Goal: Task Accomplishment & Management: Use online tool/utility

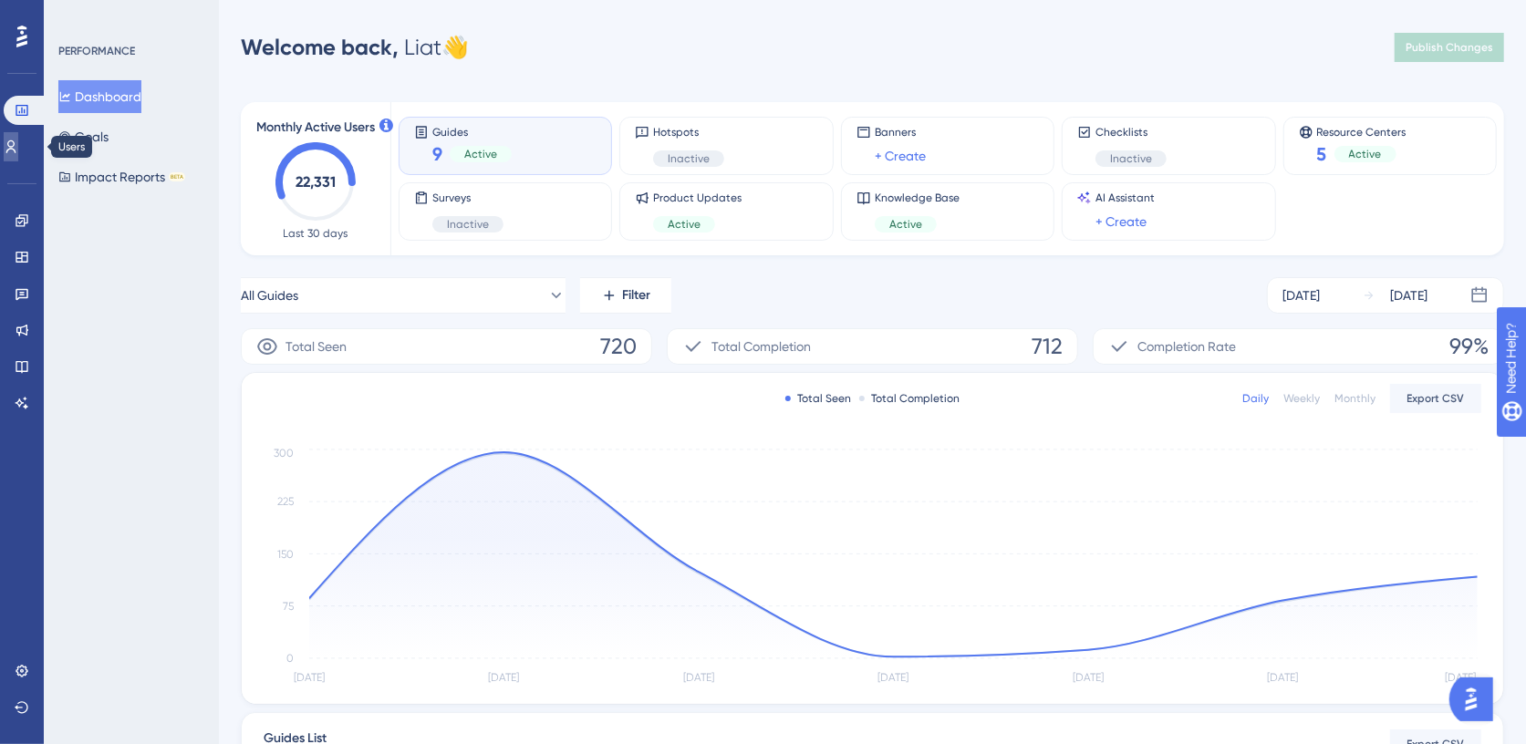
click at [18, 150] on link at bounding box center [11, 146] width 15 height 29
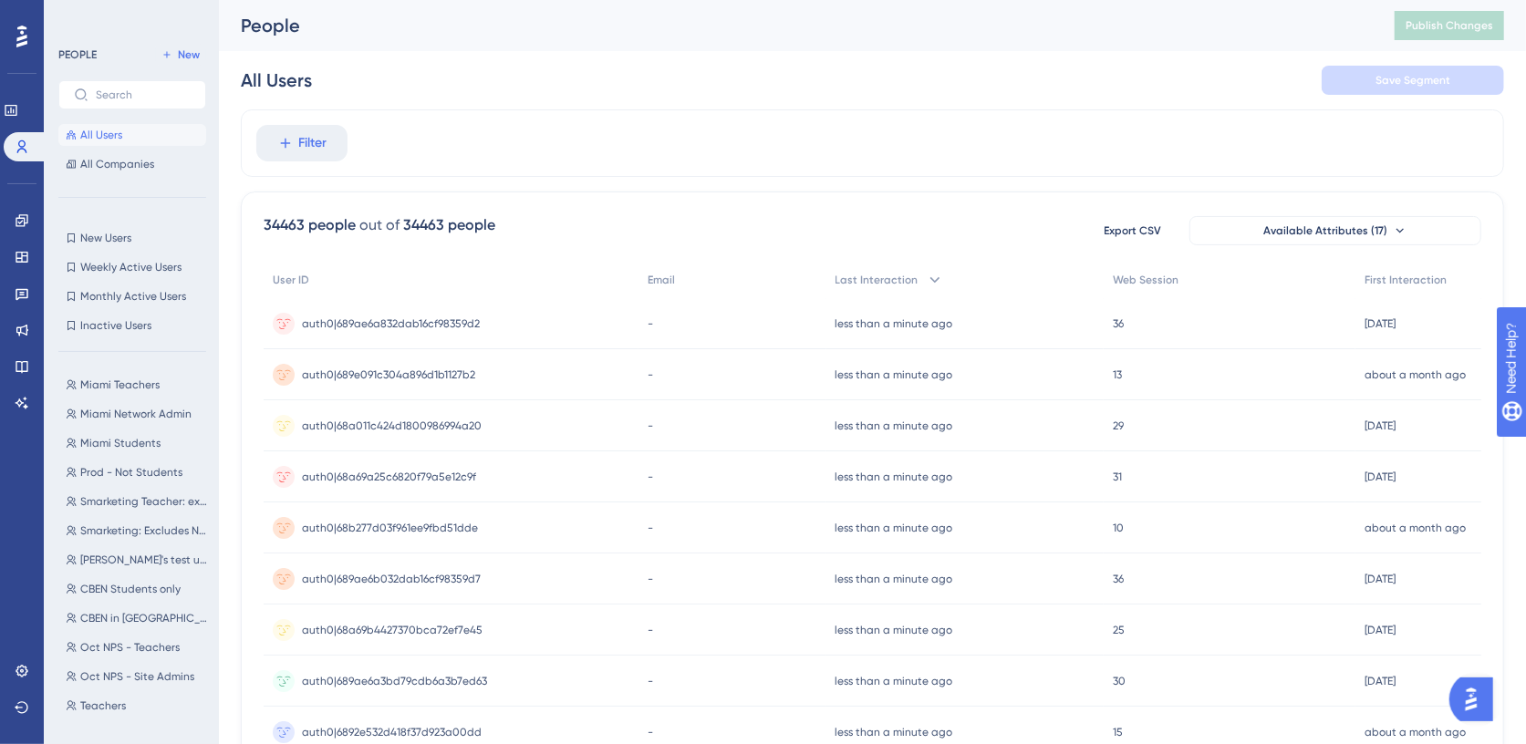
click at [16, 171] on div "Engagement Widgets Feedback Product Updates Knowledge Base AI Assistant" at bounding box center [21, 289] width 29 height 256
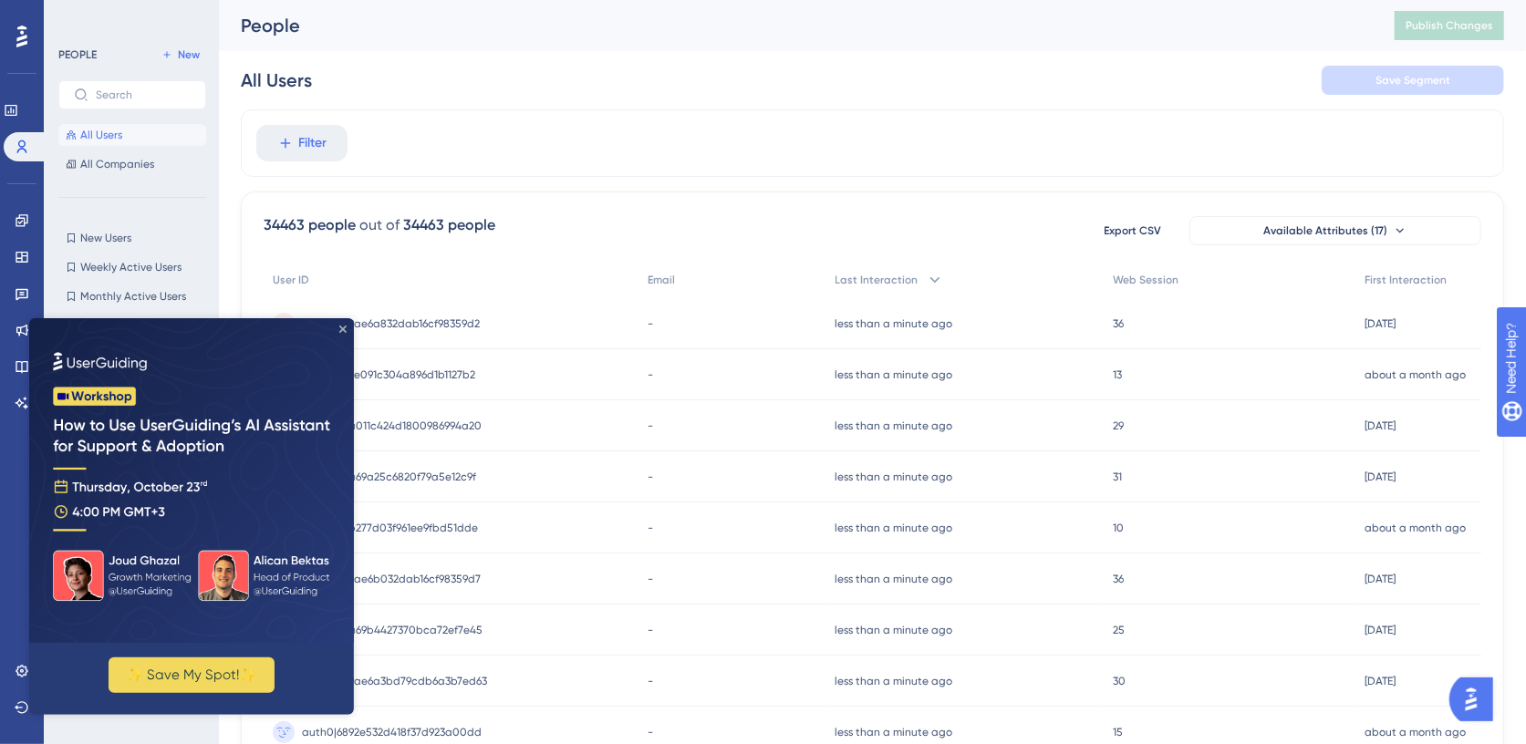
click at [345, 328] on icon "Close Preview" at bounding box center [342, 328] width 7 height 7
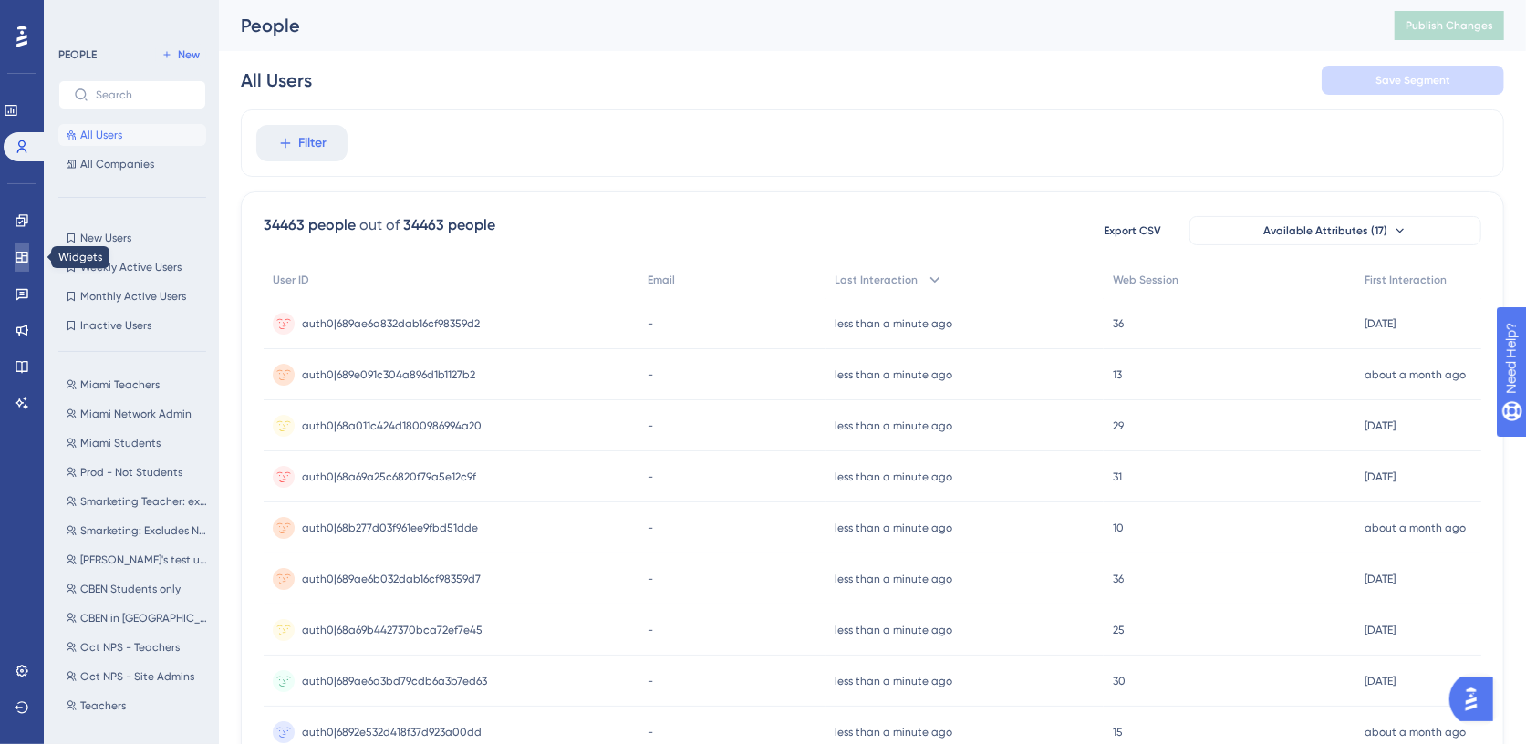
click at [21, 258] on icon at bounding box center [22, 257] width 12 height 11
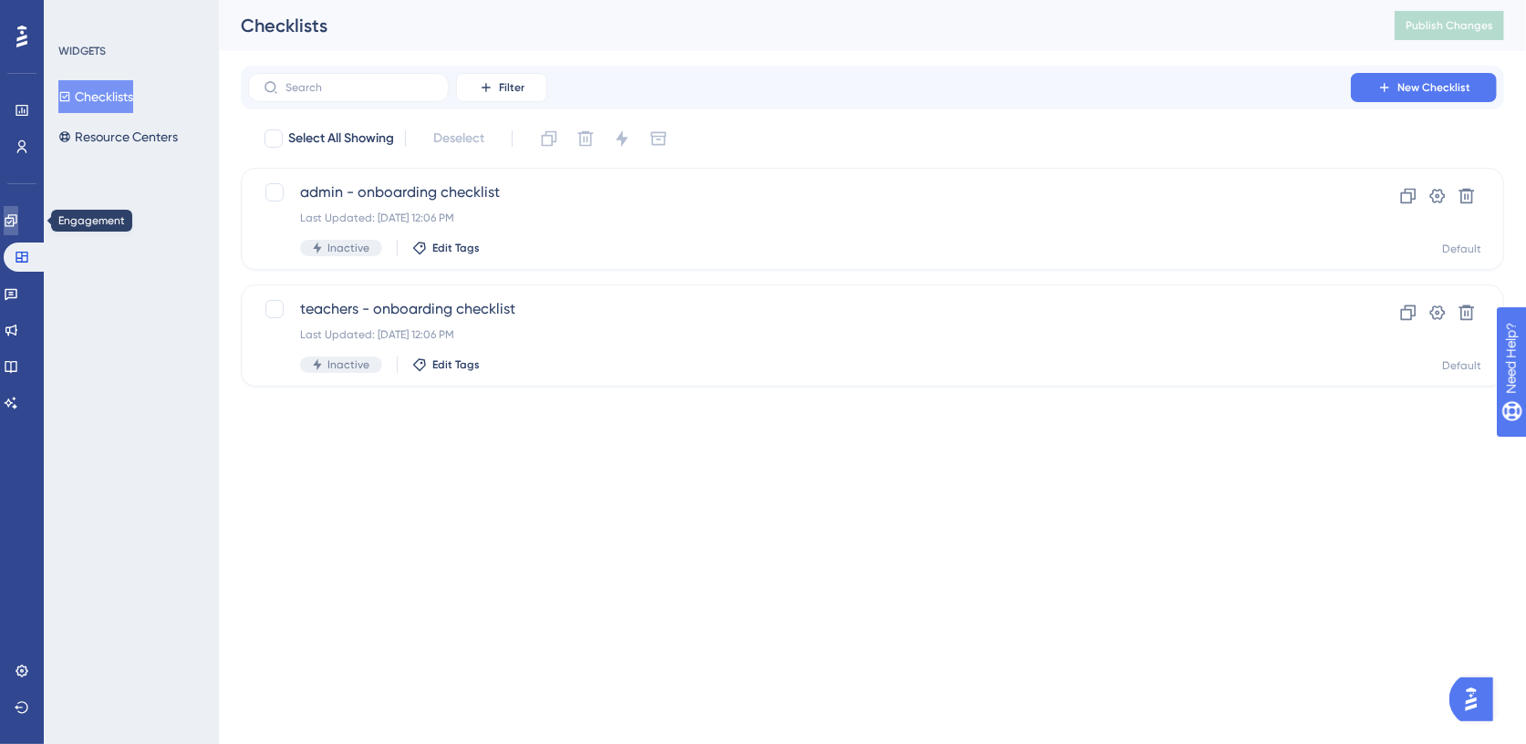
click at [16, 223] on icon at bounding box center [11, 220] width 12 height 12
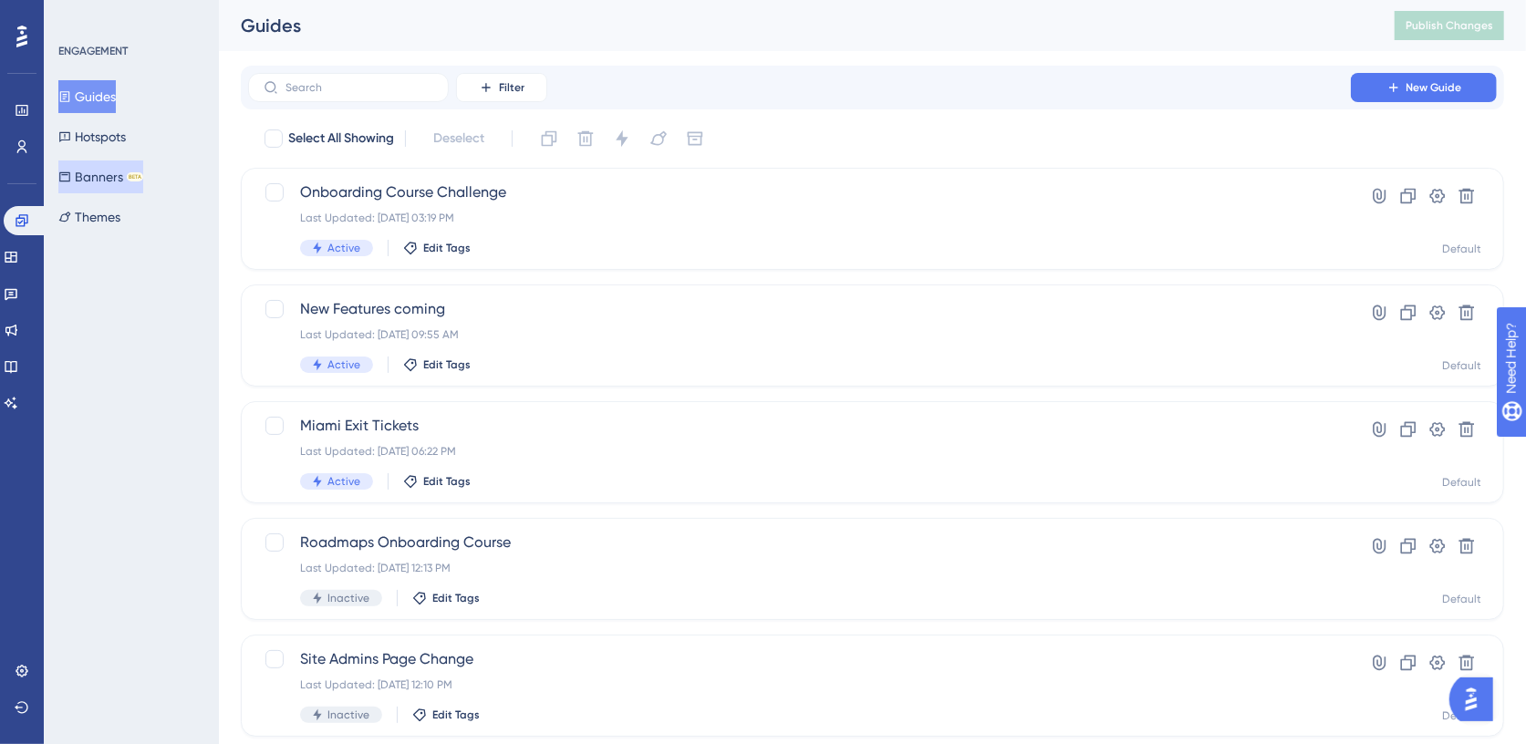
click at [110, 184] on button "Banners BETA" at bounding box center [100, 177] width 85 height 33
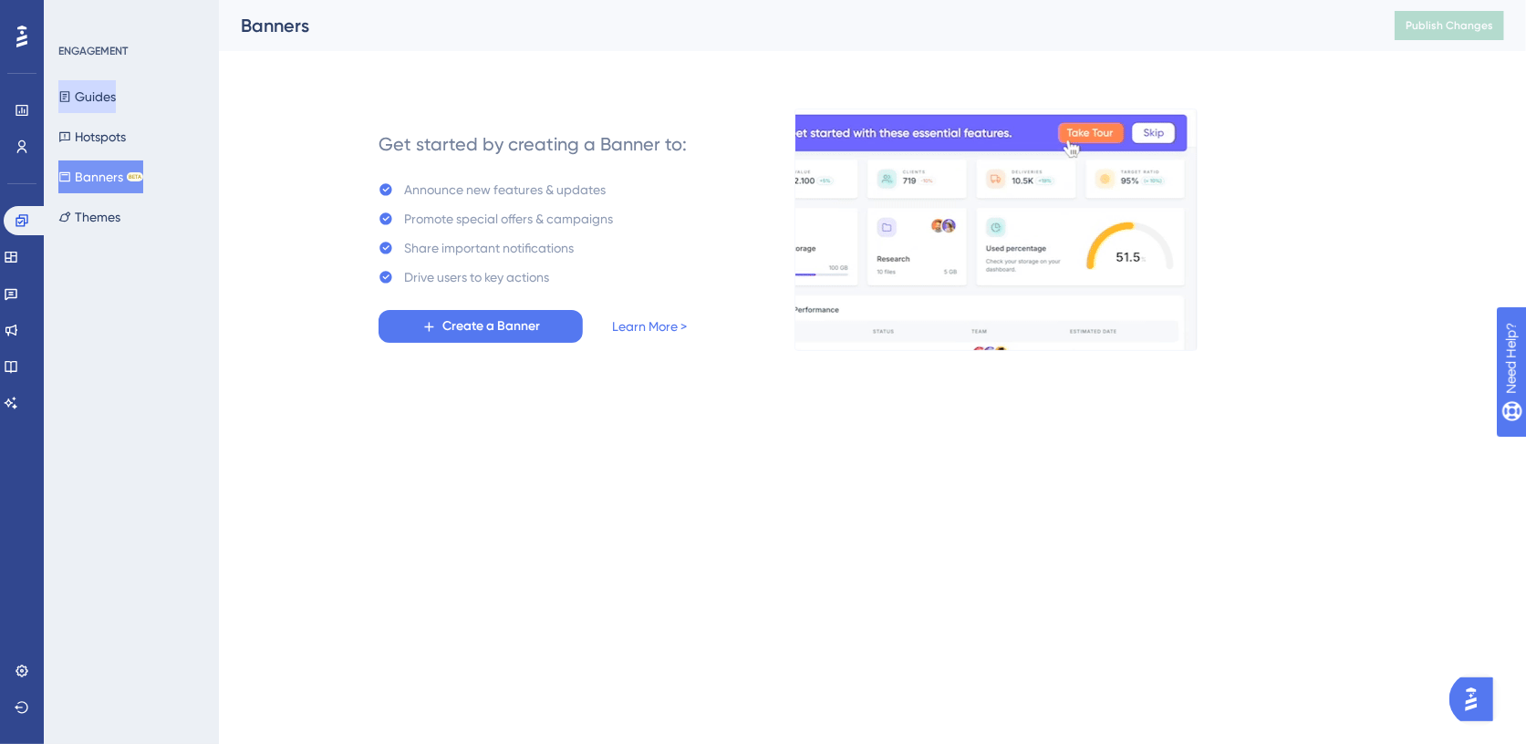
click at [95, 102] on button "Guides" at bounding box center [86, 96] width 57 height 33
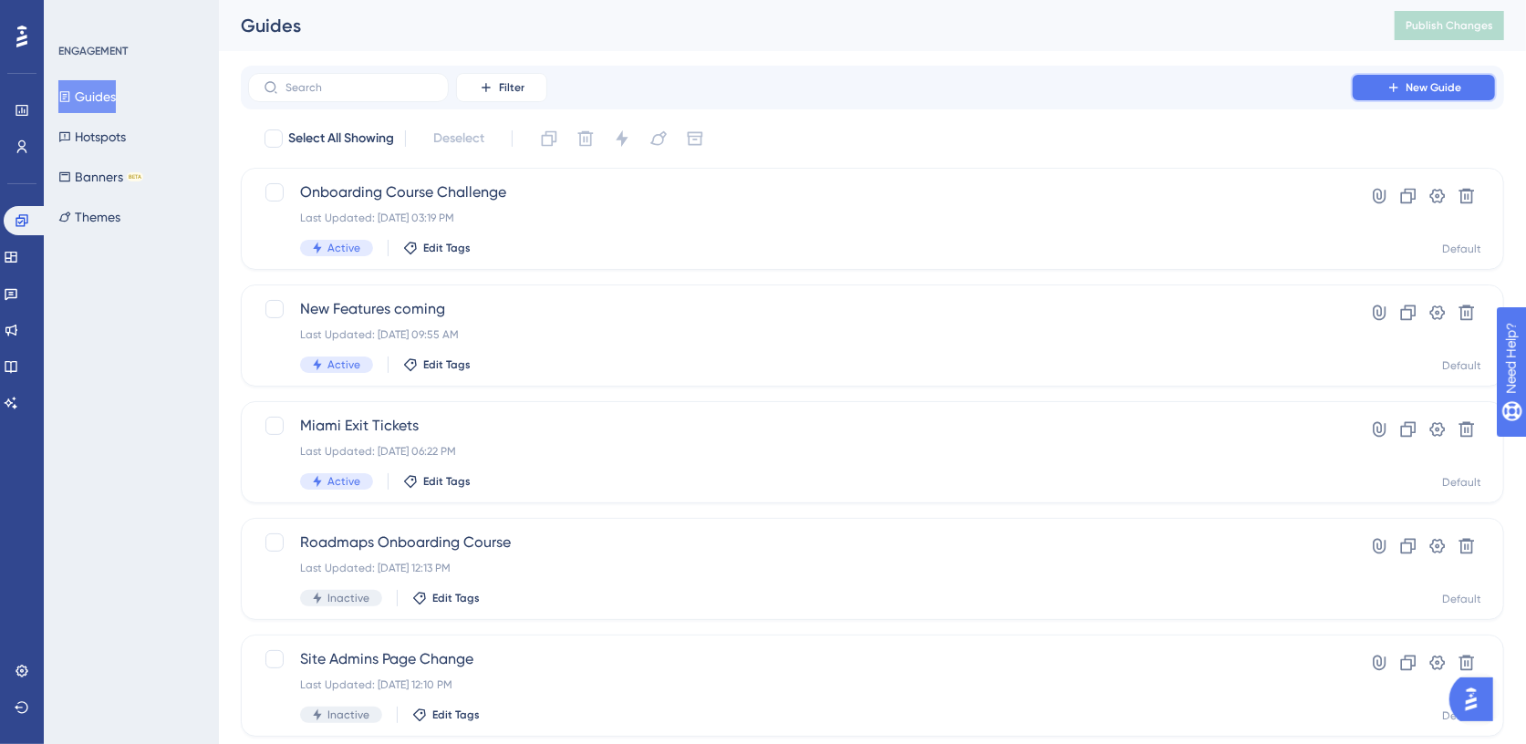
click at [1399, 83] on icon at bounding box center [1393, 87] width 15 height 15
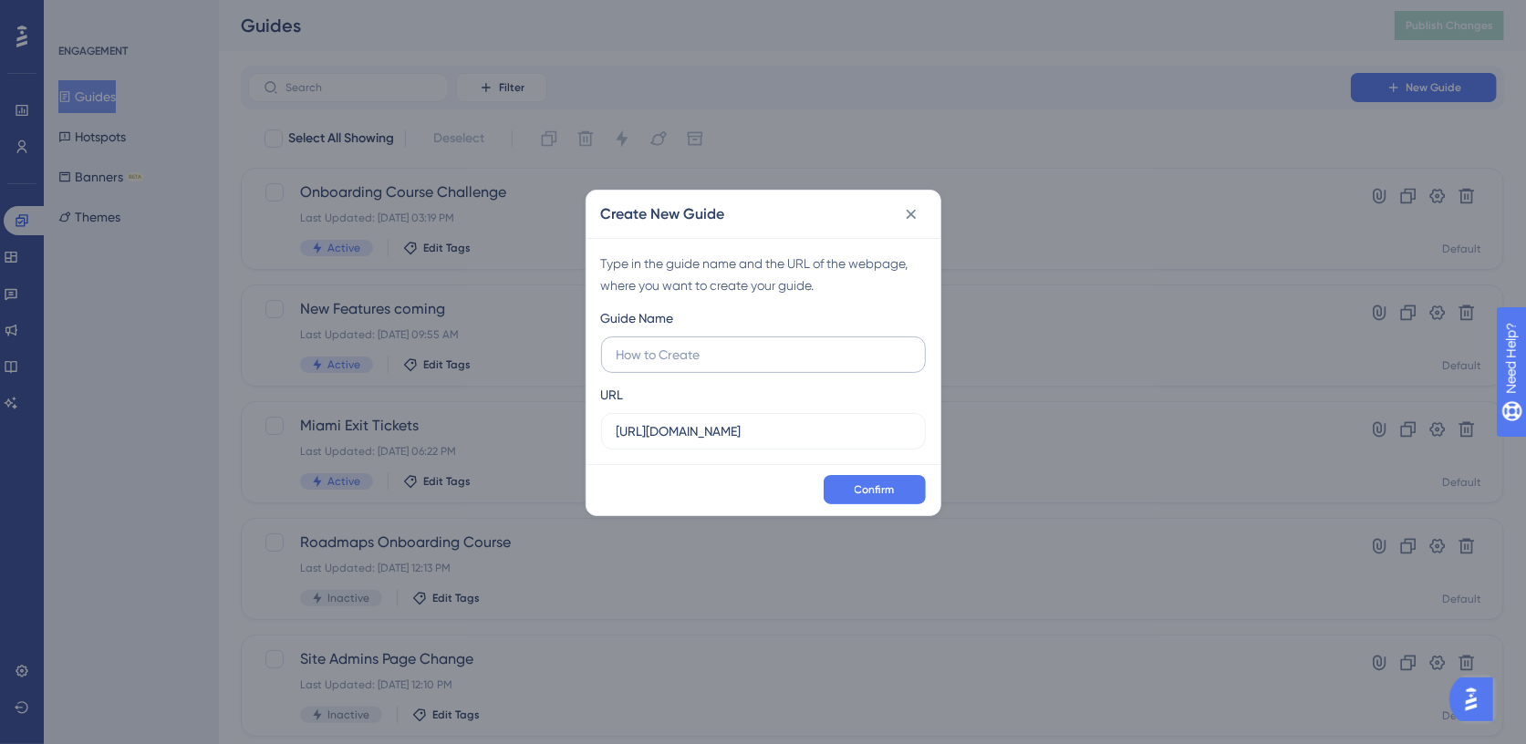
click at [643, 366] on label at bounding box center [763, 355] width 325 height 36
click at [643, 365] on input "text" at bounding box center [764, 355] width 294 height 20
click at [690, 437] on input "https://demo.ttoroadmaps.dev" at bounding box center [764, 431] width 294 height 20
drag, startPoint x: 788, startPoint y: 434, endPoint x: 507, endPoint y: 422, distance: 281.2
click at [507, 422] on div "Create New Guide Type in the guide name and the URL of the webpage, where you w…" at bounding box center [763, 372] width 1526 height 744
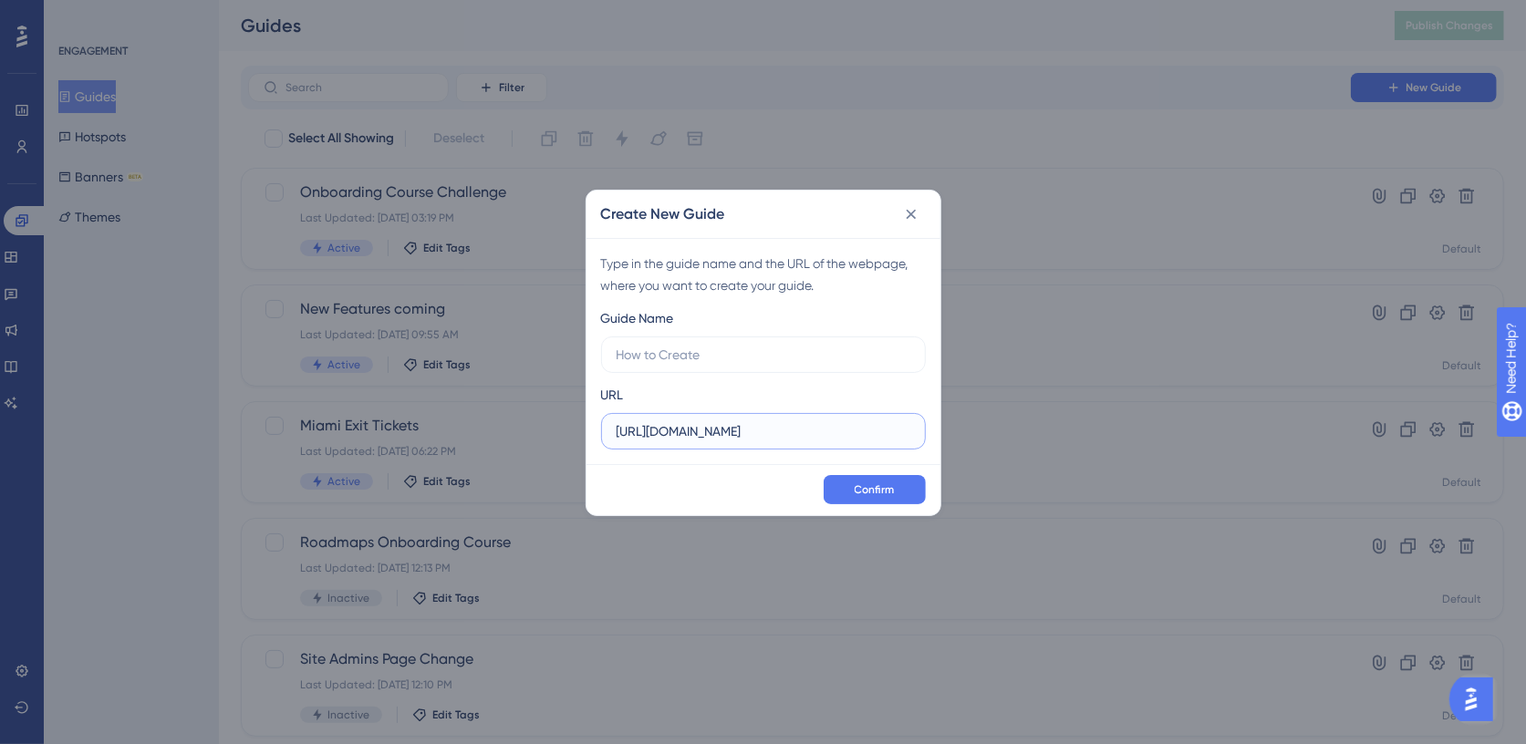
paste input "roadmaps.teachtoone.org/"
type input "[URL][DOMAIN_NAME]"
click at [658, 350] on input "text" at bounding box center [764, 355] width 294 height 20
type input "Test Banner"
click at [872, 487] on span "Confirm" at bounding box center [875, 489] width 40 height 15
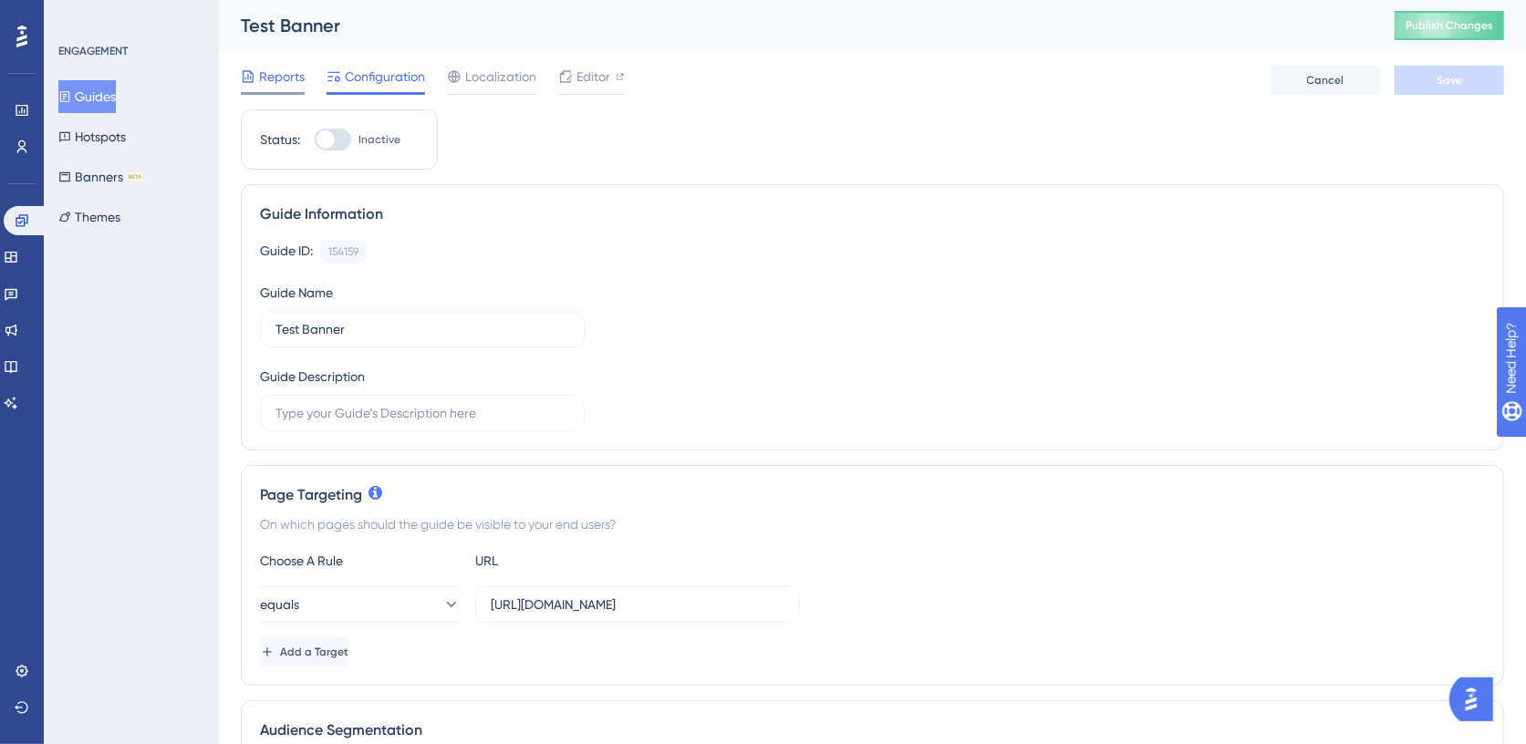
click at [281, 85] on span "Reports" at bounding box center [282, 77] width 46 height 22
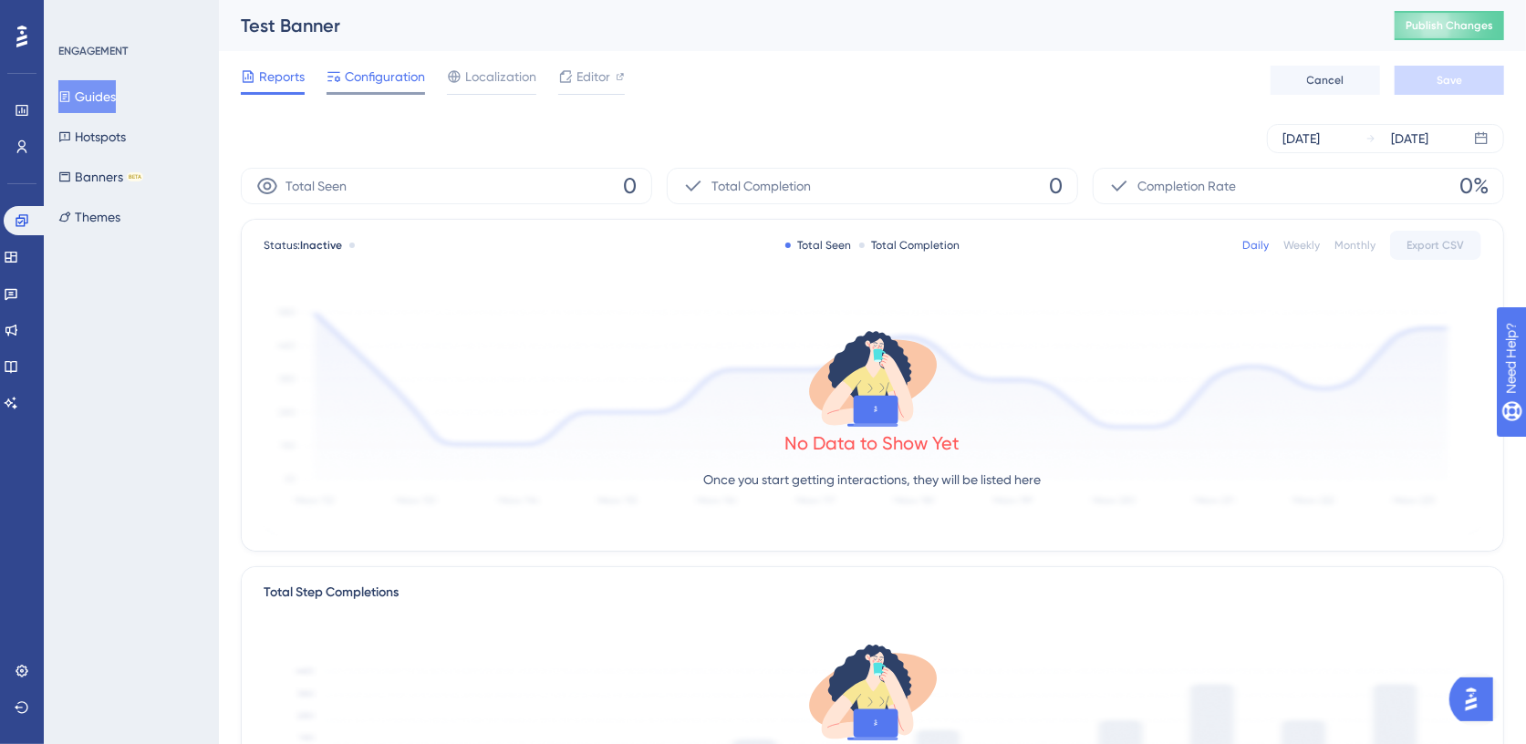
click at [366, 74] on span "Configuration" at bounding box center [385, 77] width 80 height 22
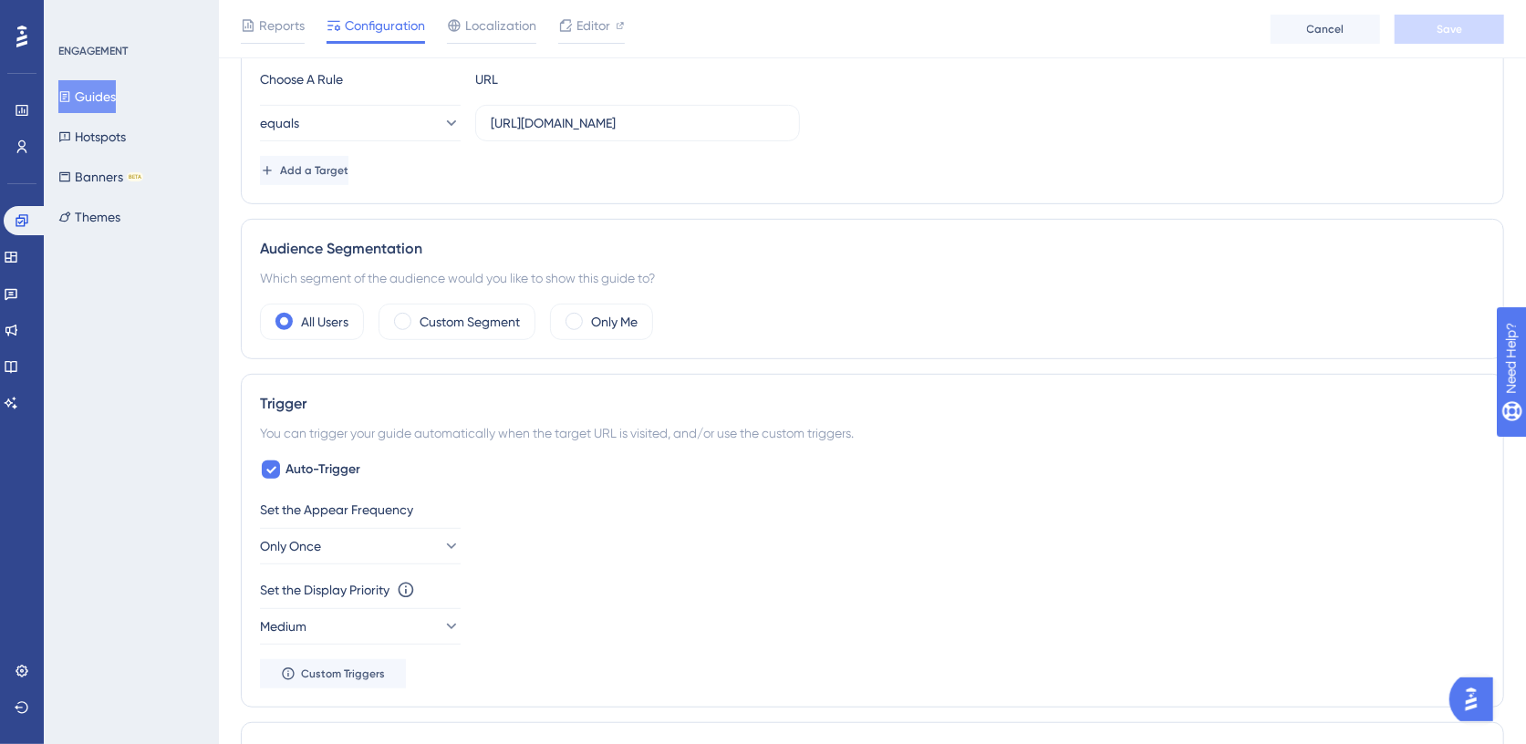
scroll to position [497, 0]
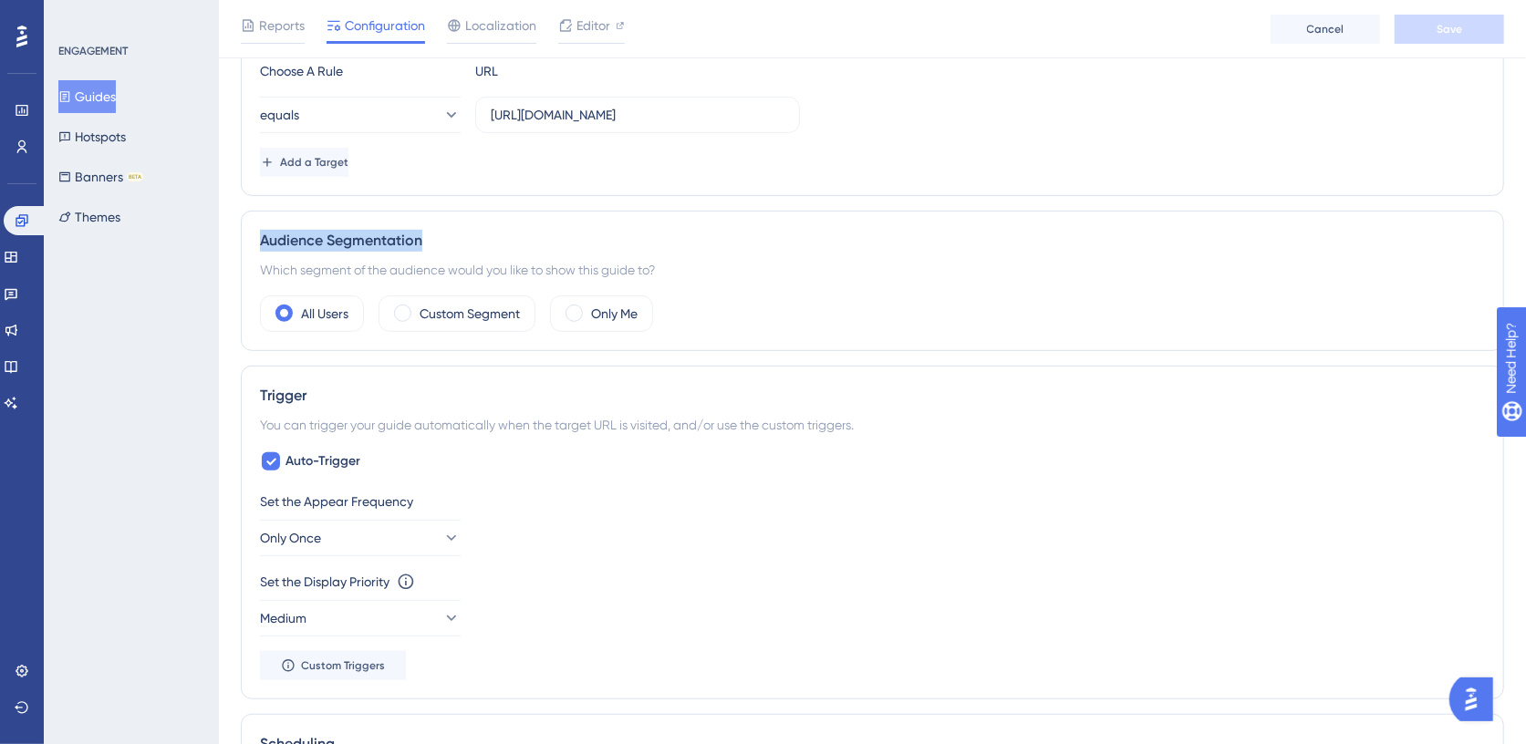
drag, startPoint x: 262, startPoint y: 235, endPoint x: 482, endPoint y: 237, distance: 220.7
click at [482, 237] on div "Audience Segmentation" at bounding box center [872, 241] width 1225 height 22
click at [467, 311] on label "Custom Segment" at bounding box center [470, 314] width 100 height 22
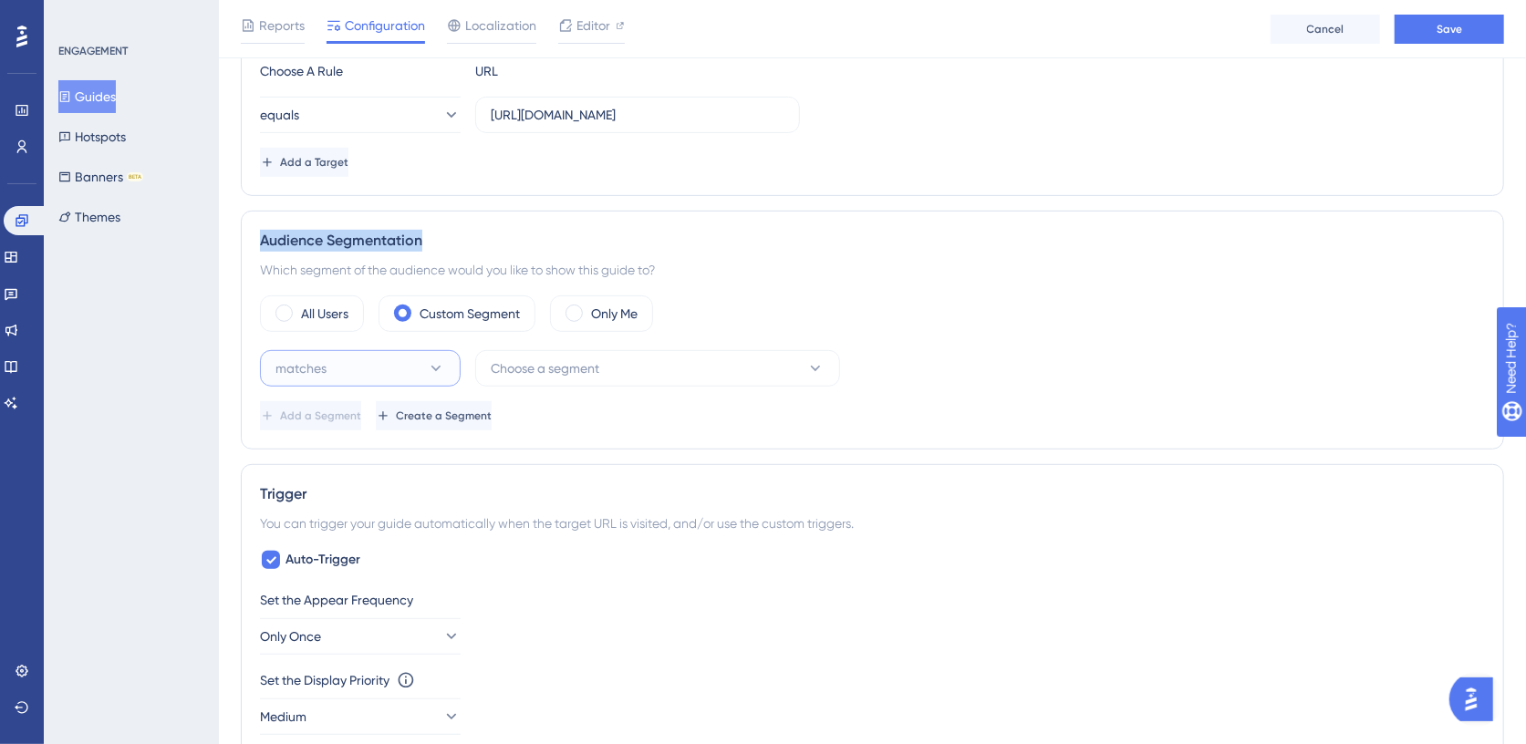
click at [405, 354] on button "matches" at bounding box center [360, 368] width 201 height 36
click at [331, 419] on span "matches" at bounding box center [311, 424] width 51 height 22
click at [547, 359] on span "Choose a segment" at bounding box center [545, 369] width 109 height 22
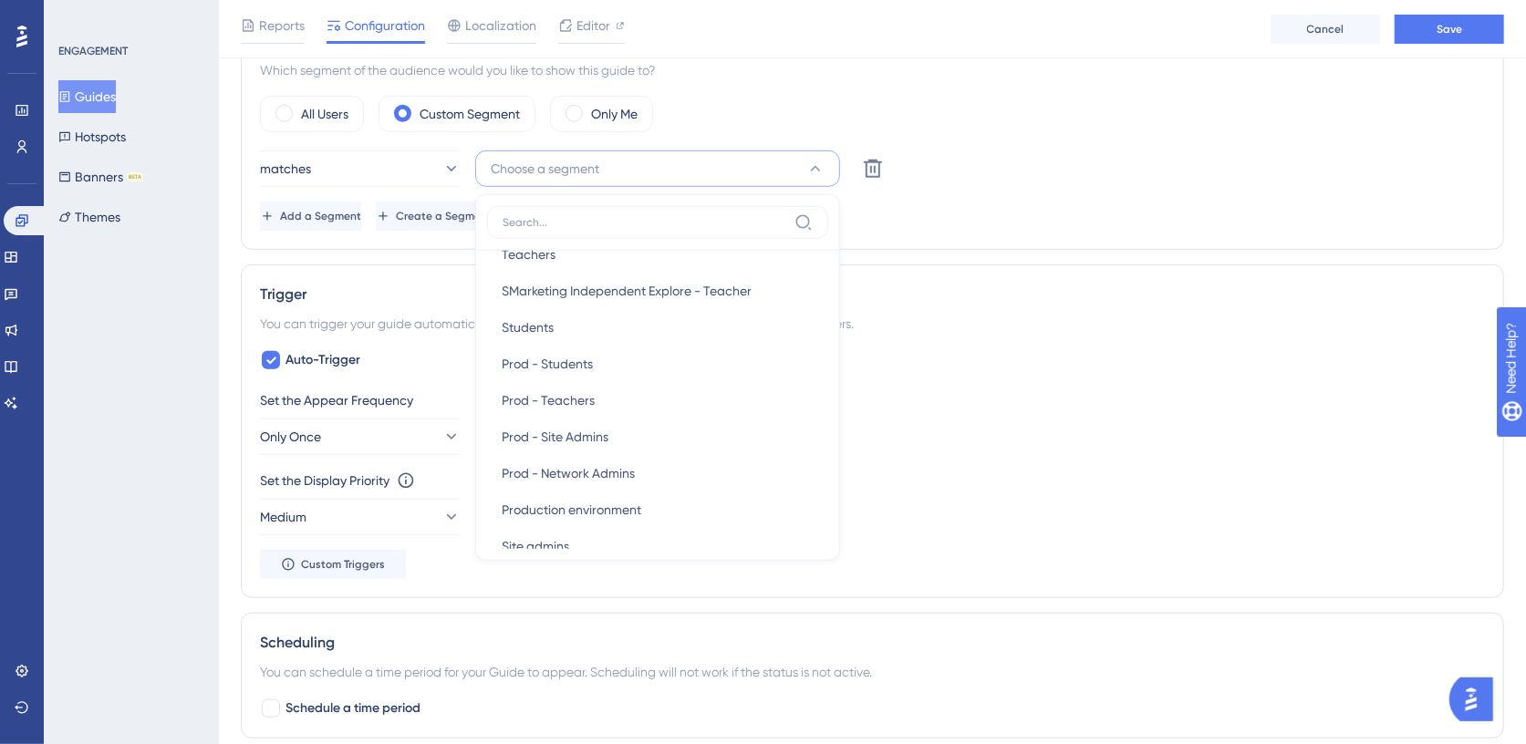
scroll to position [634, 0]
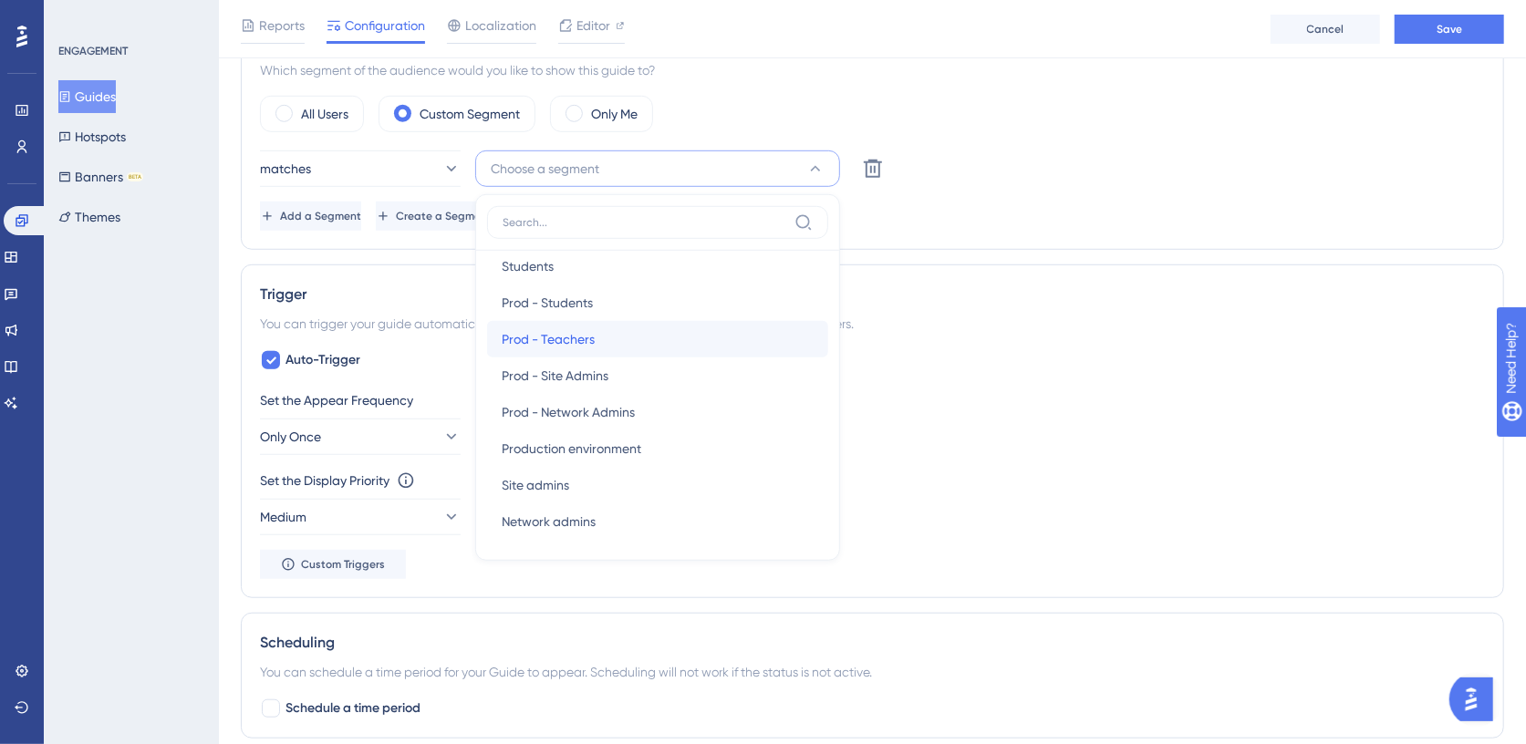
click at [578, 334] on span "Prod - Teachers" at bounding box center [548, 339] width 93 height 22
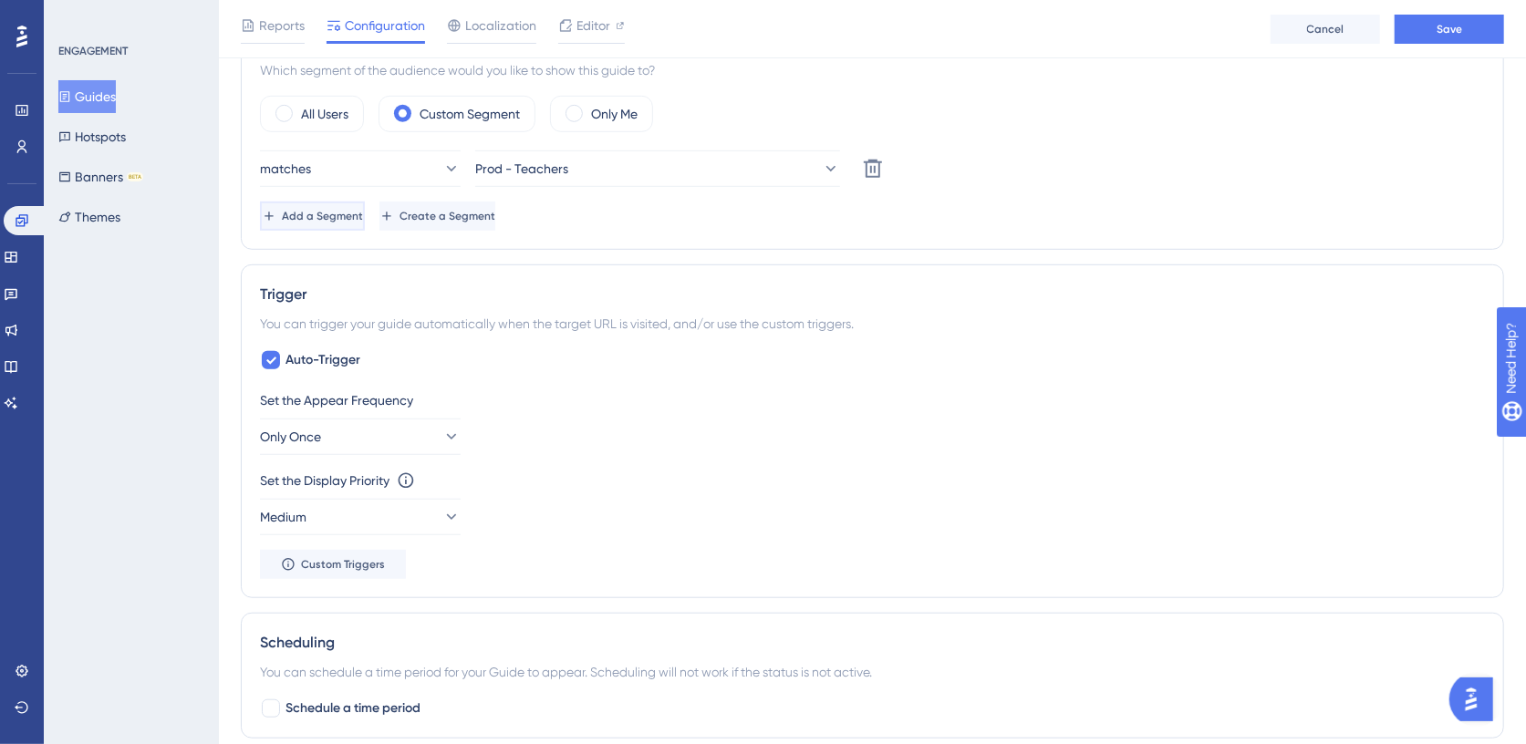
click at [363, 211] on span "Add a Segment" at bounding box center [322, 216] width 81 height 15
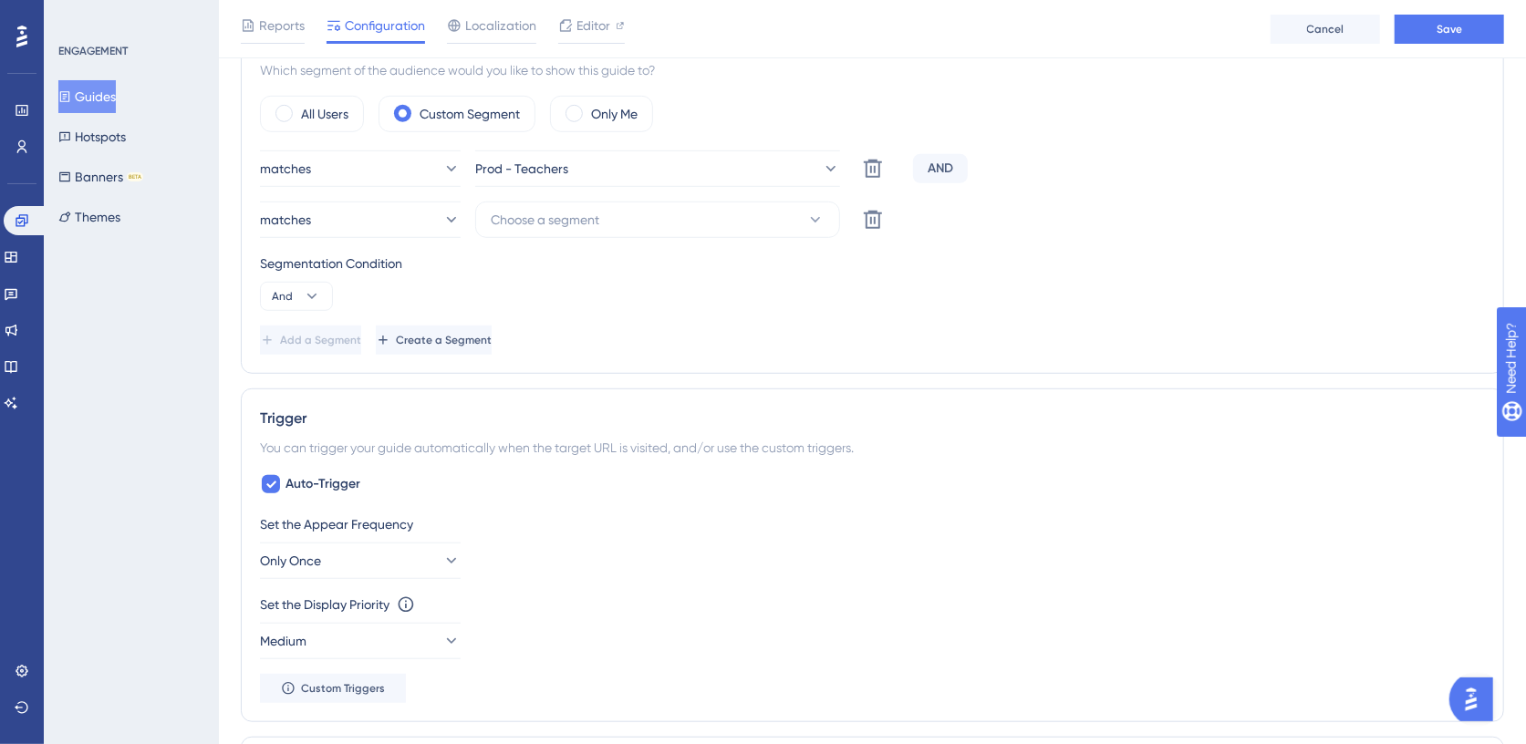
click at [941, 167] on div "AND" at bounding box center [940, 168] width 55 height 29
click at [300, 290] on button "And" at bounding box center [296, 296] width 73 height 29
click at [300, 377] on div "Or Or" at bounding box center [296, 385] width 35 height 36
click at [534, 211] on span "Choose a segment" at bounding box center [545, 220] width 109 height 22
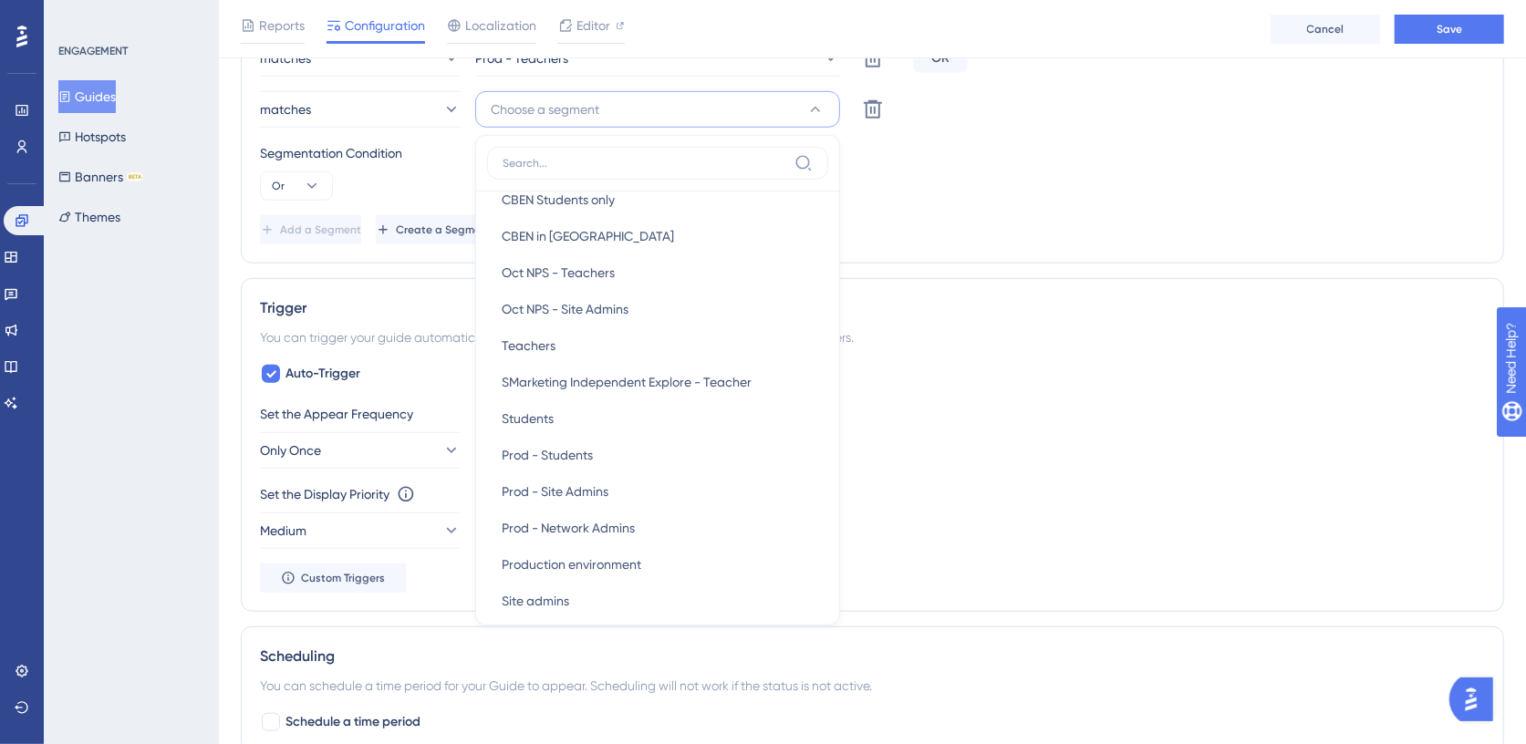
scroll to position [445, 0]
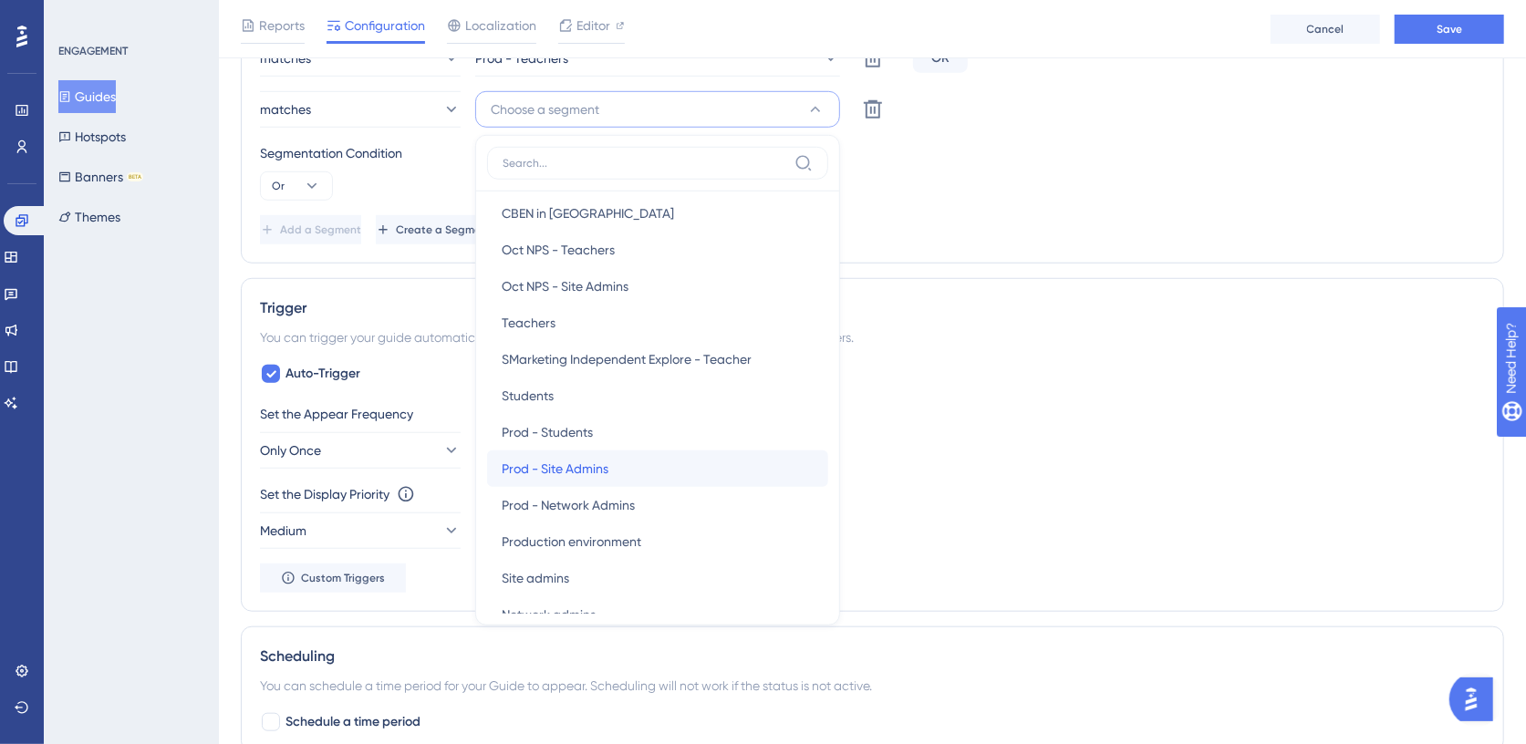
click at [577, 451] on div "Prod - Site Admins Prod - Site Admins" at bounding box center [658, 469] width 312 height 36
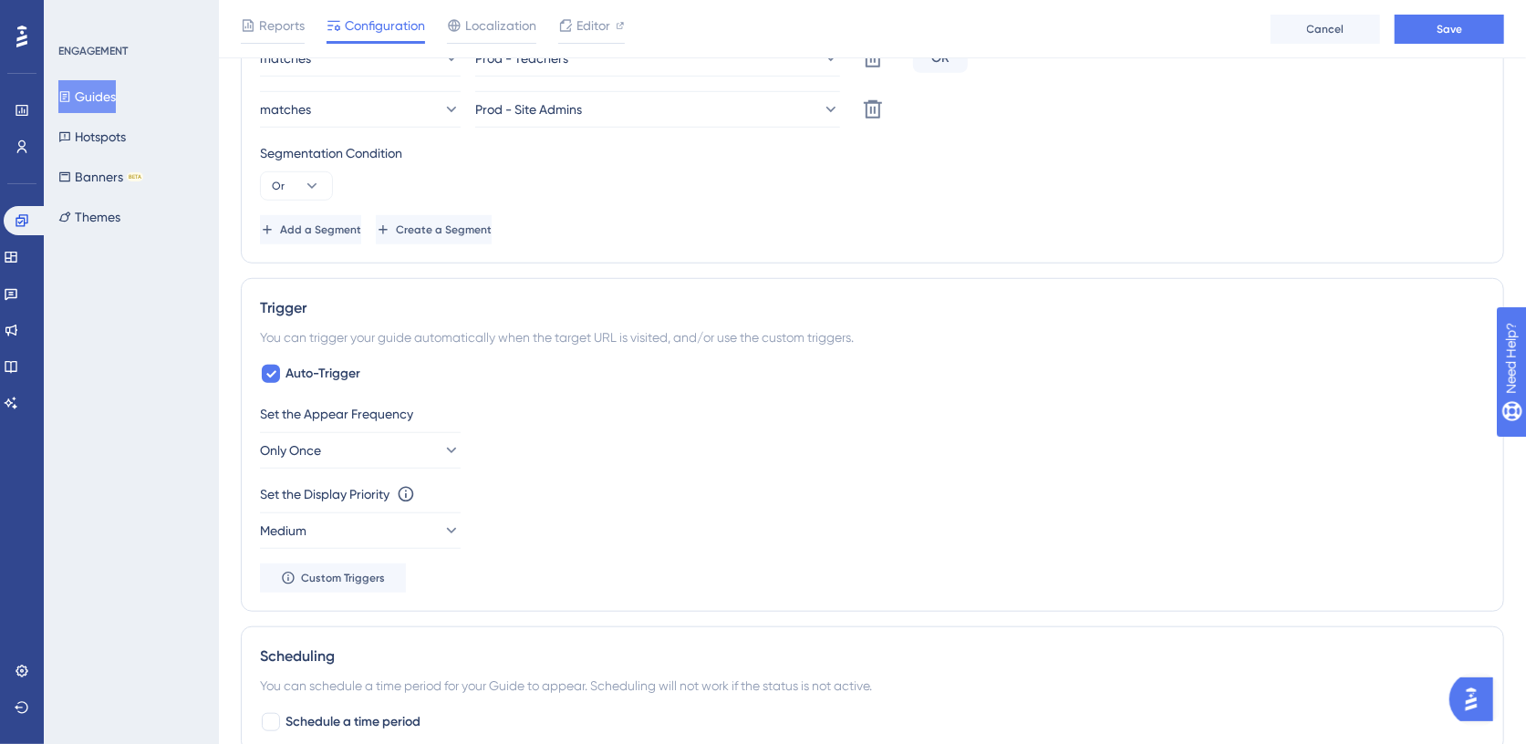
click at [886, 221] on div "Add a Segment Create a Segment" at bounding box center [872, 229] width 1225 height 29
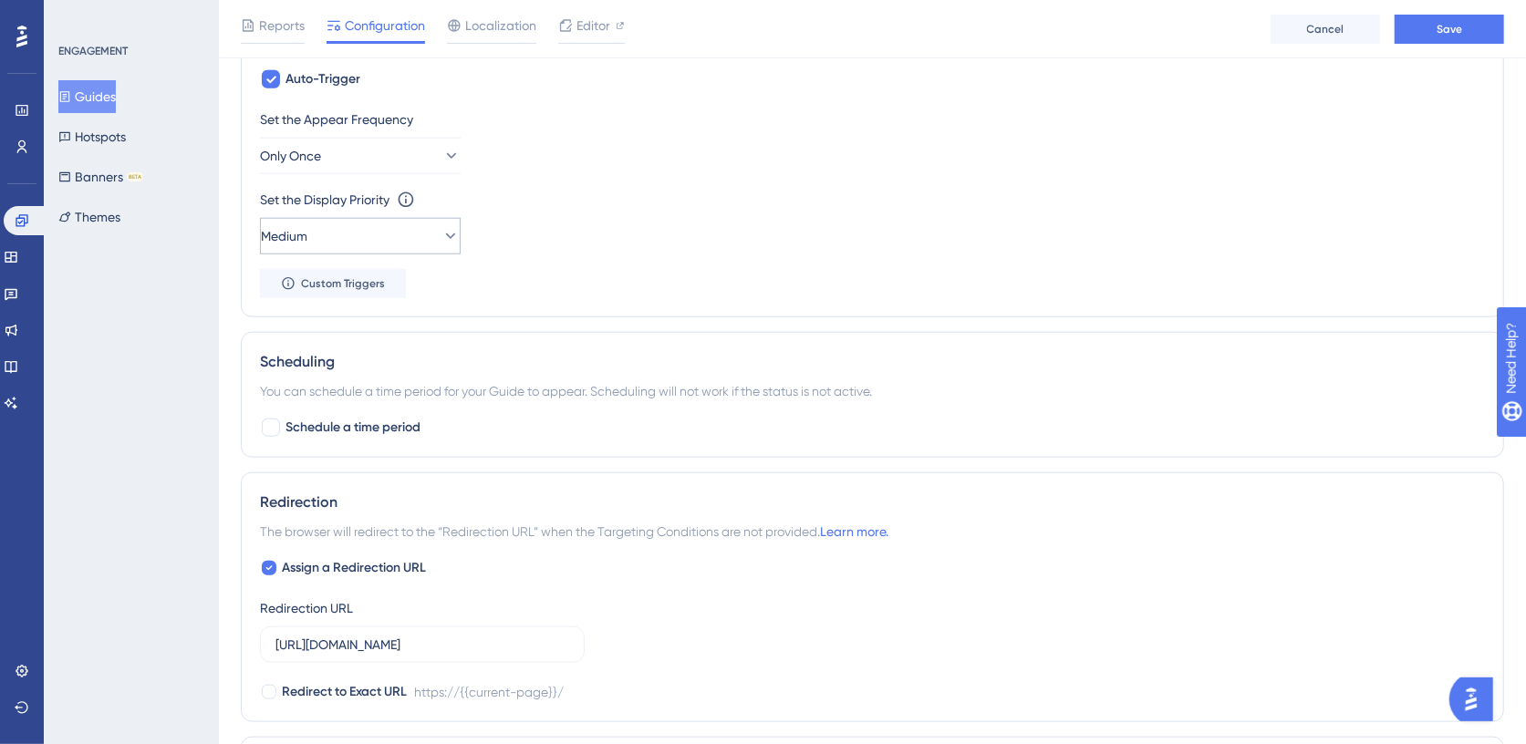
scroll to position [1115, 0]
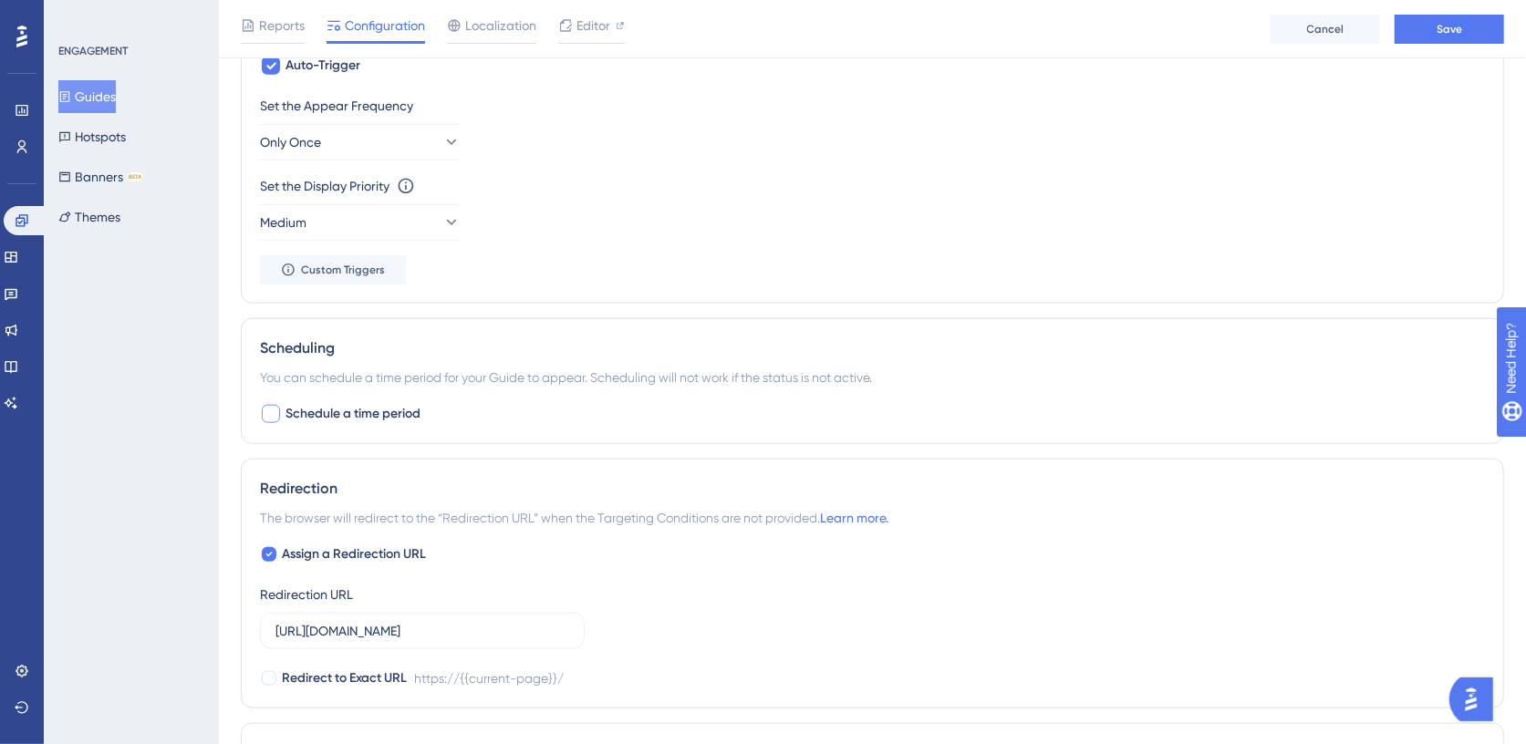
click at [273, 405] on div at bounding box center [271, 414] width 18 height 18
checkbox input "true"
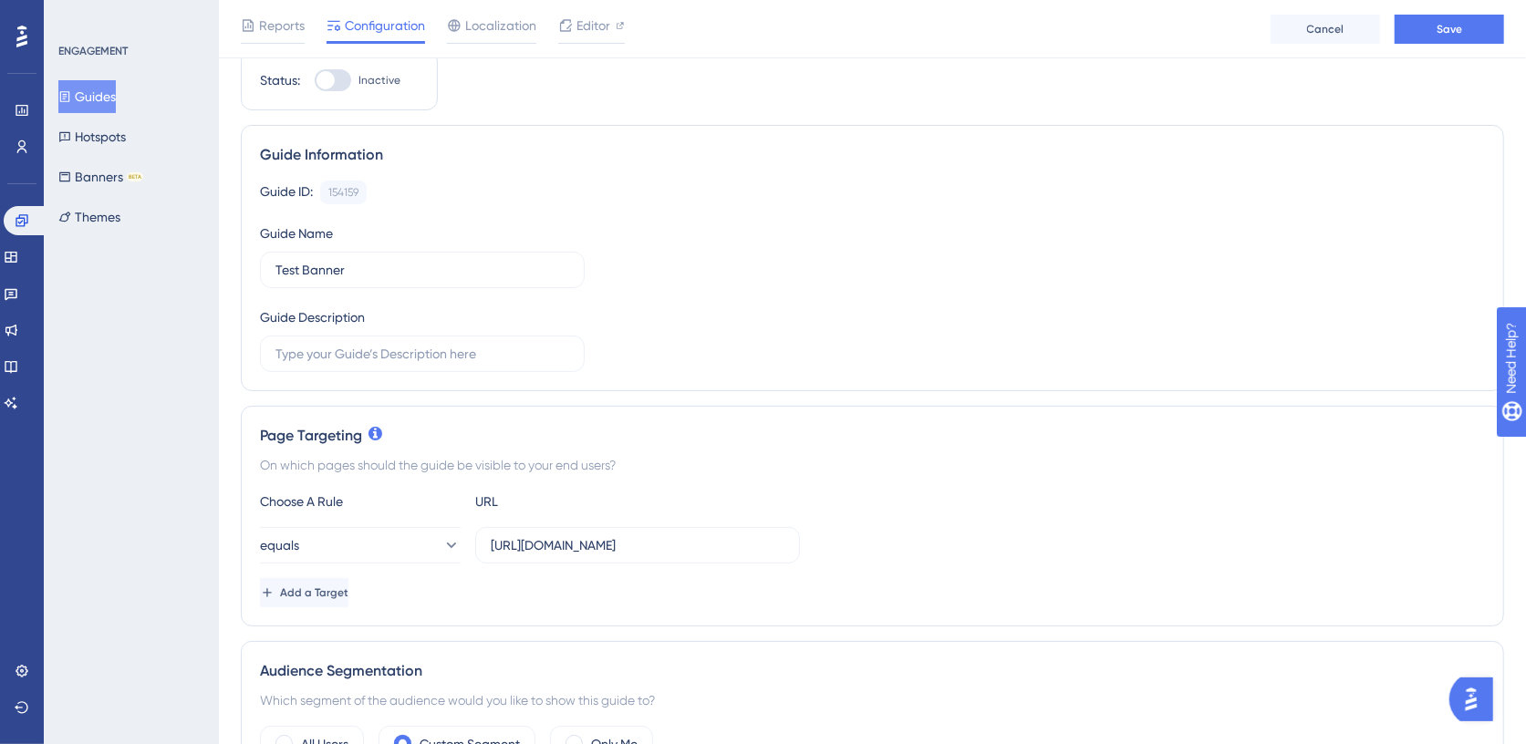
scroll to position [0, 0]
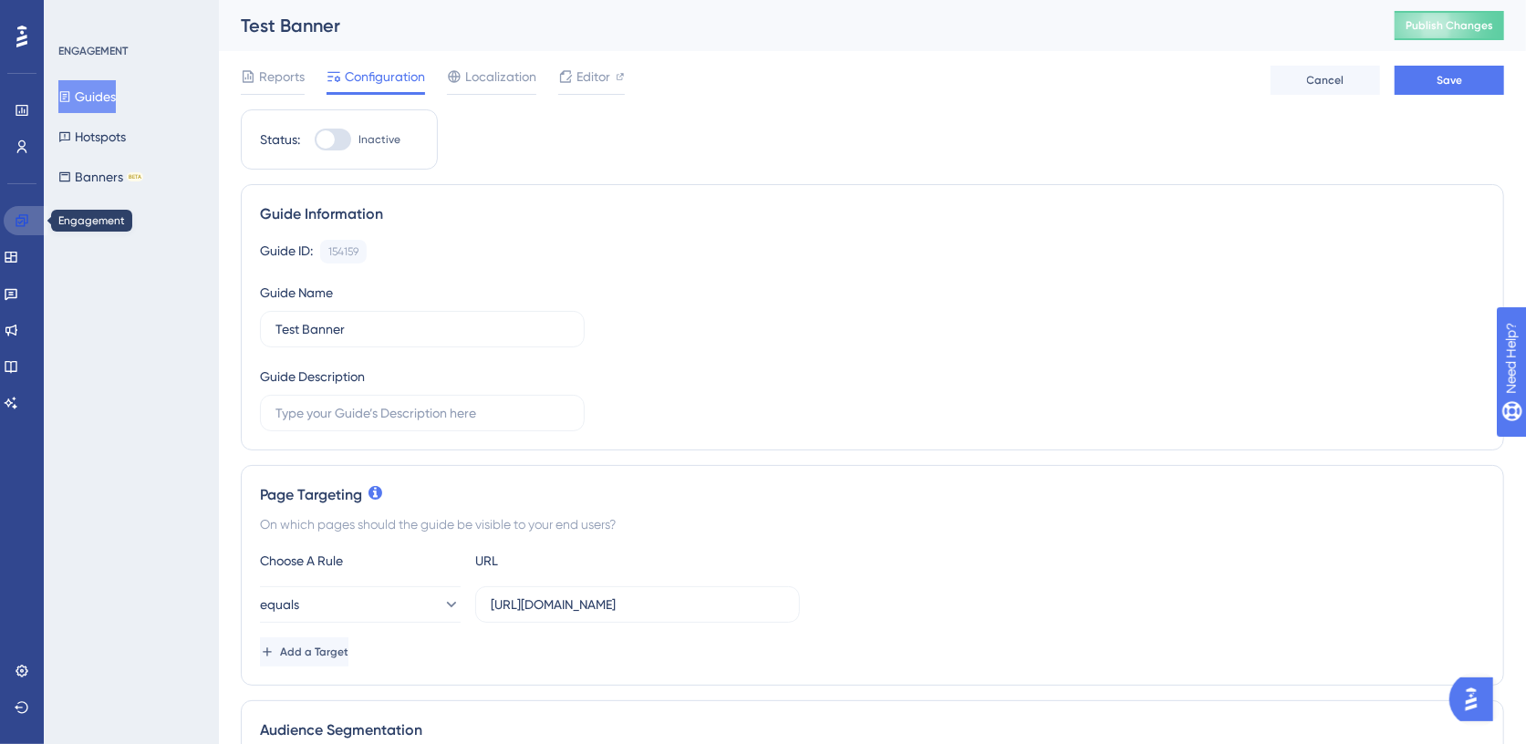
click at [21, 214] on icon at bounding box center [22, 220] width 12 height 12
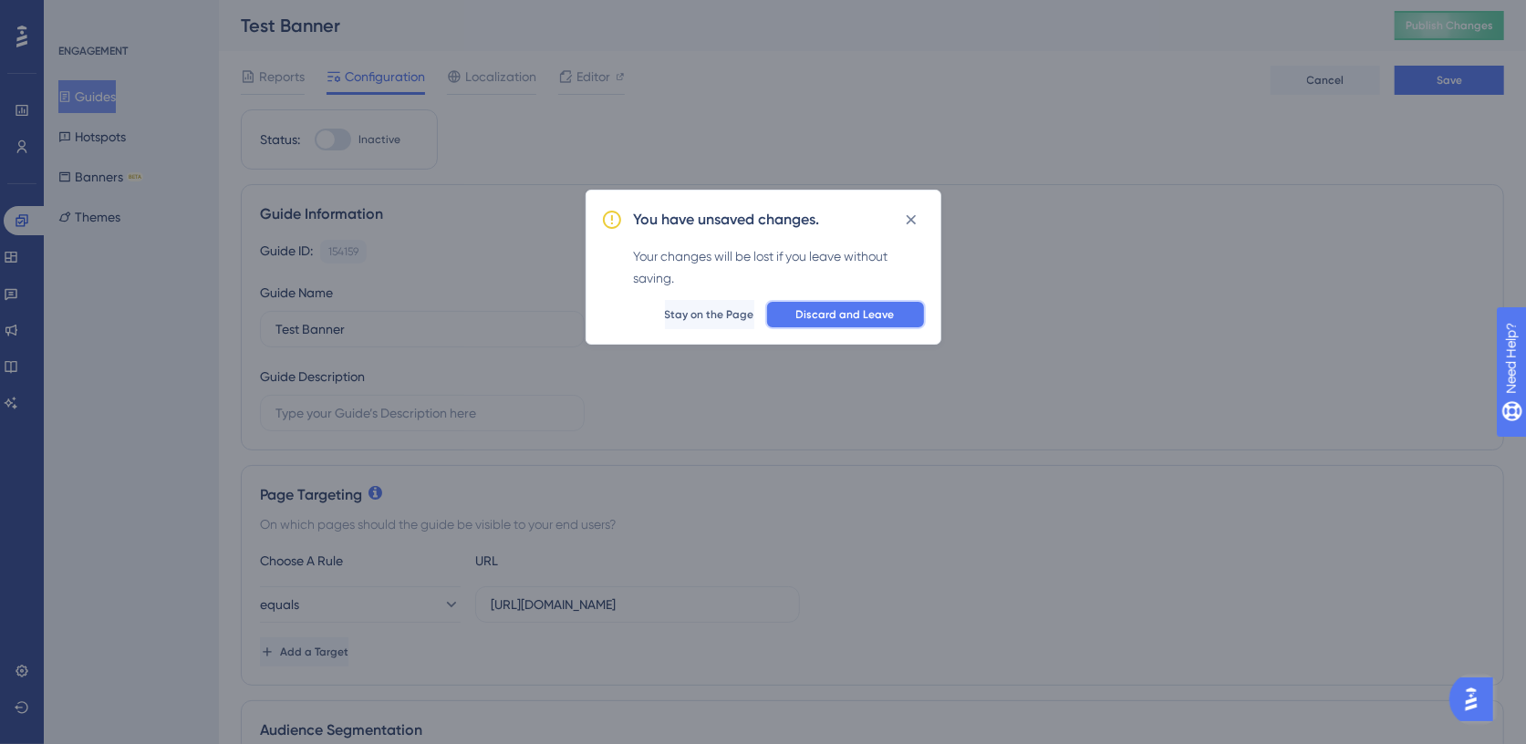
click at [828, 310] on span "Discard and Leave" at bounding box center [845, 314] width 98 height 15
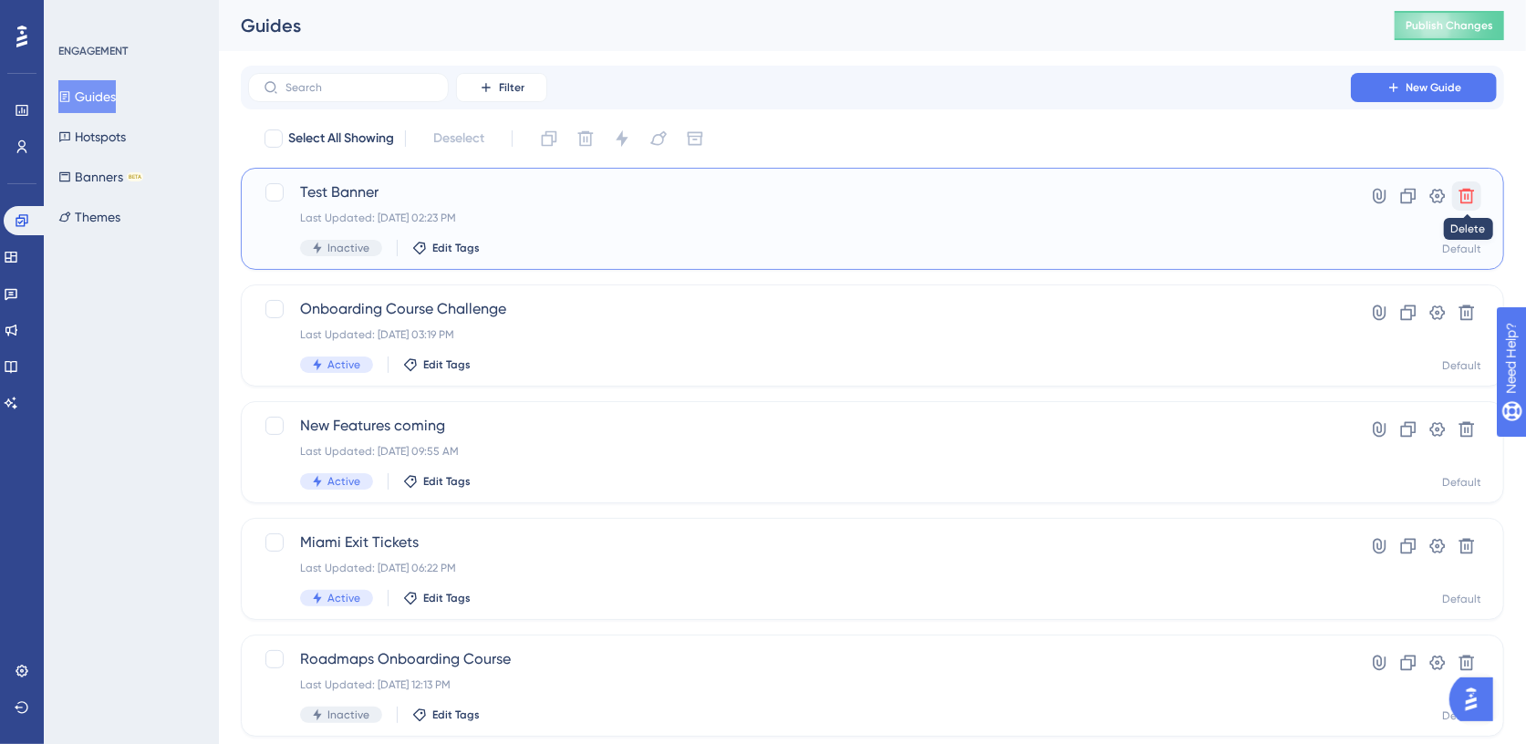
click at [1469, 200] on icon at bounding box center [1466, 196] width 18 height 18
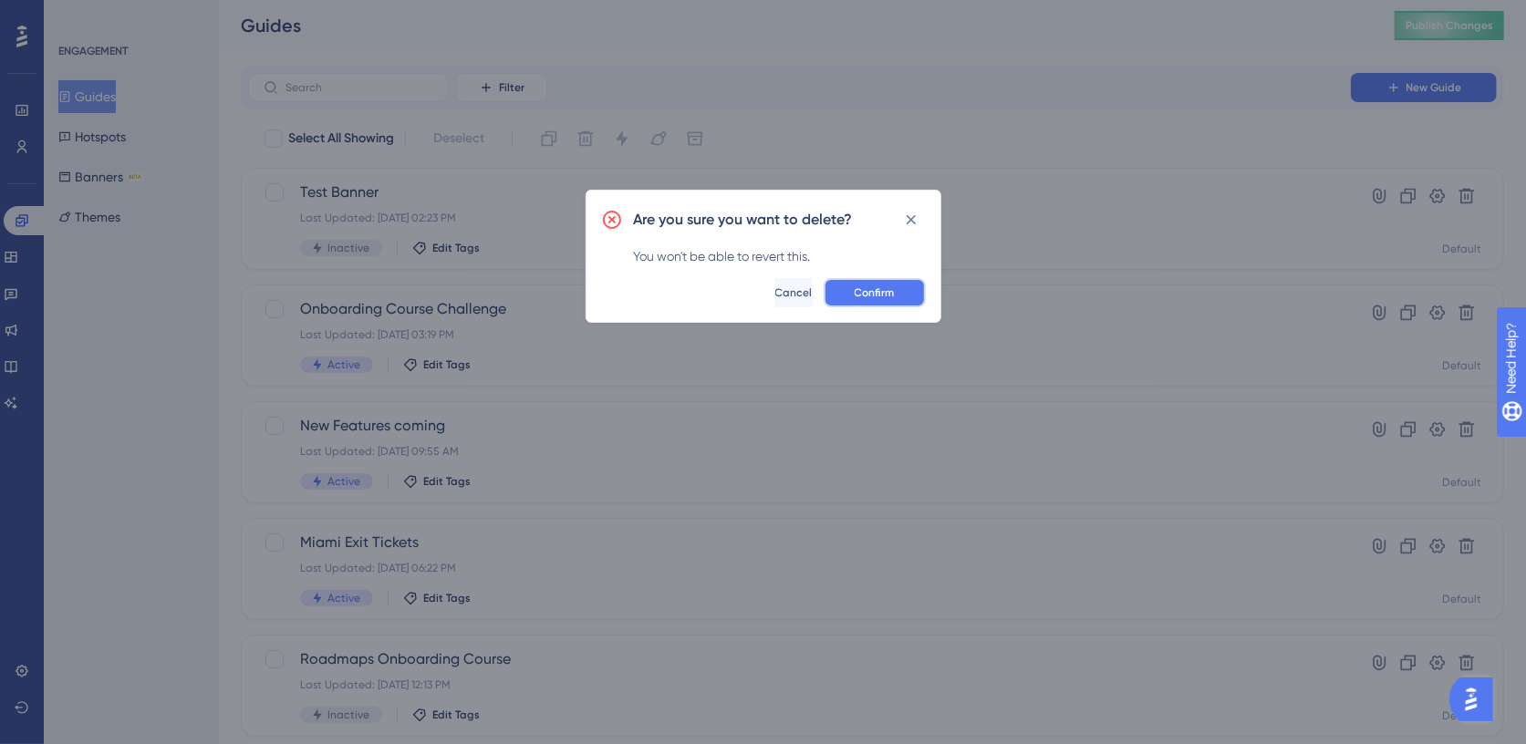
click at [856, 297] on span "Confirm" at bounding box center [875, 292] width 40 height 15
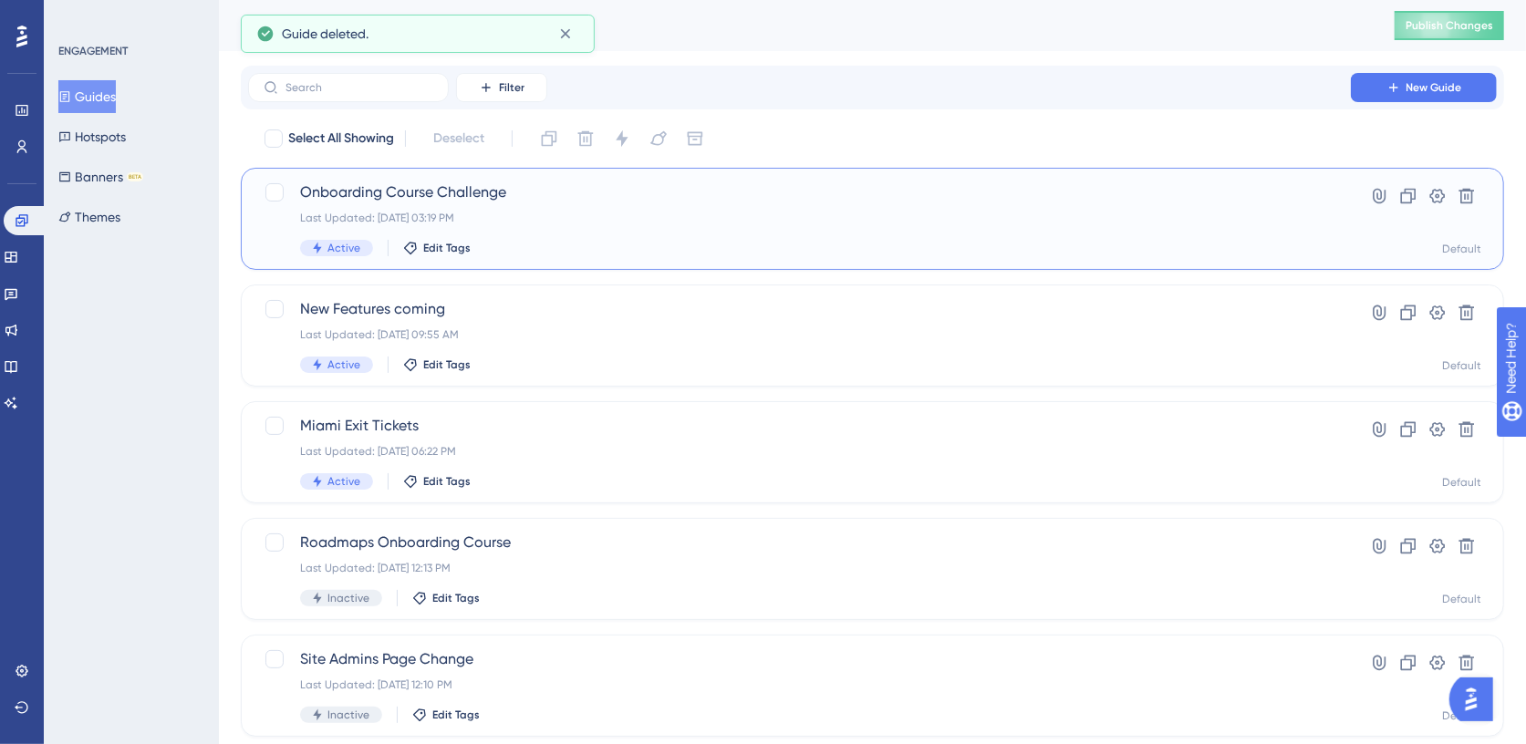
click at [1248, 228] on div "Onboarding Course Challenge Last Updated: [DATE] 03:19 PM Active Edit Tags" at bounding box center [799, 218] width 999 height 75
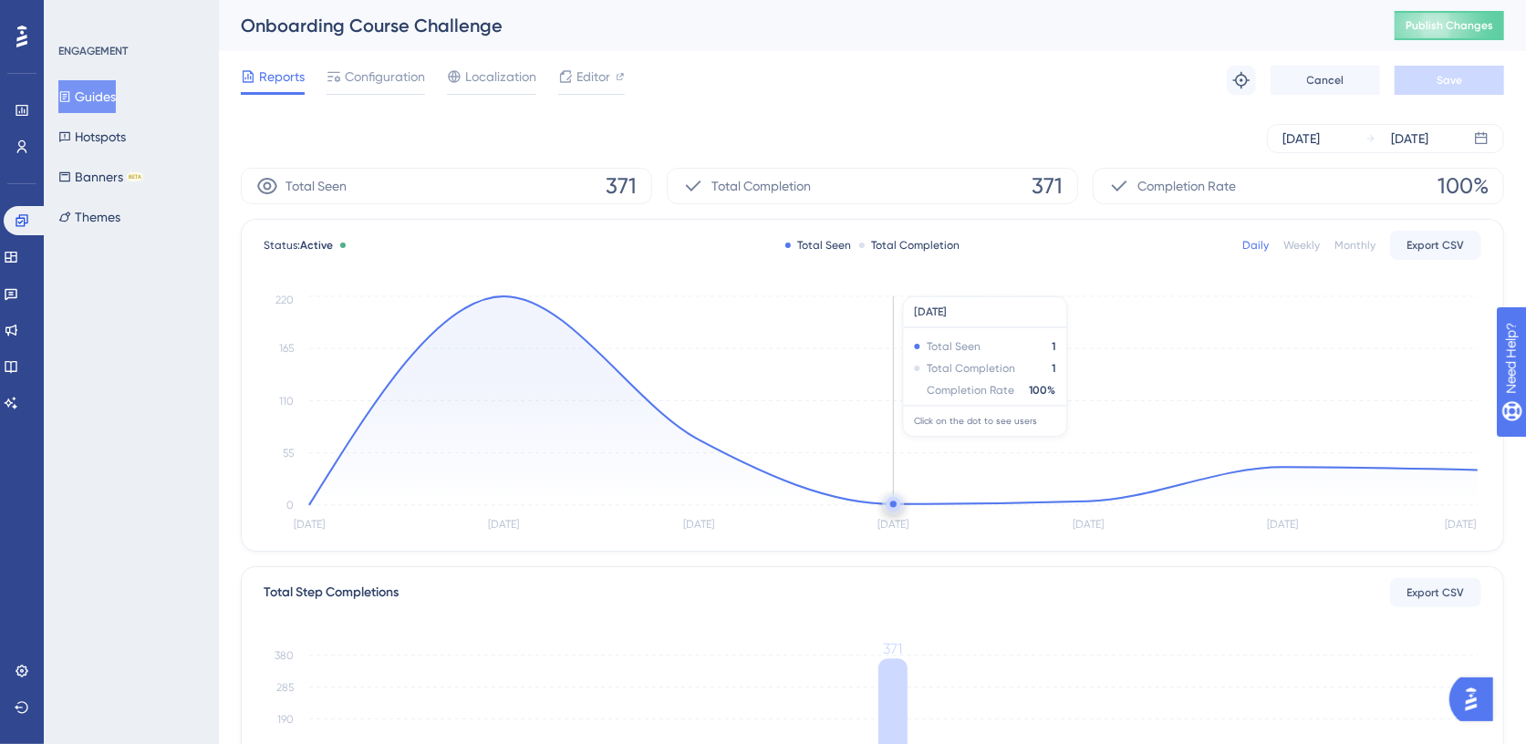
scroll to position [410, 0]
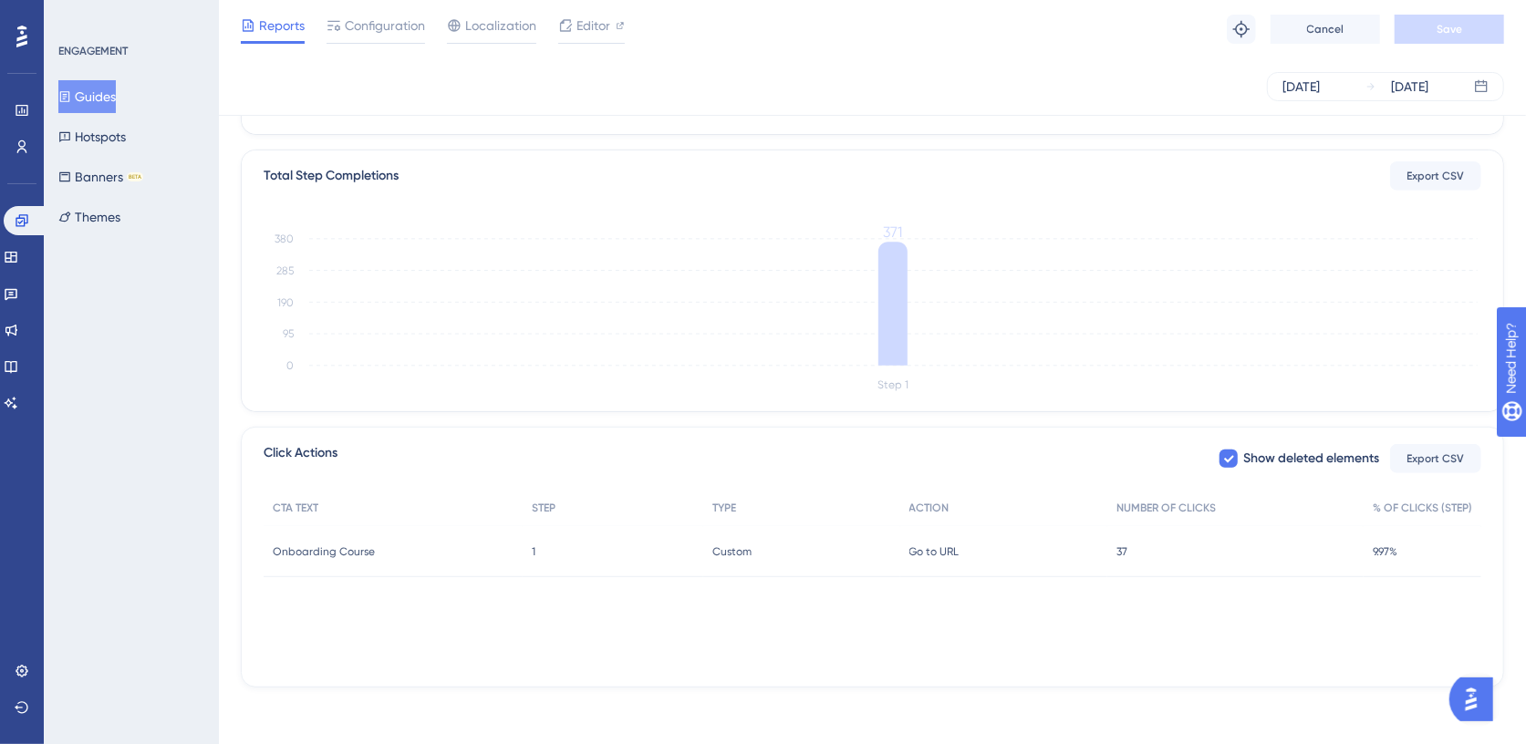
click at [1122, 547] on span "37" at bounding box center [1121, 551] width 11 height 15
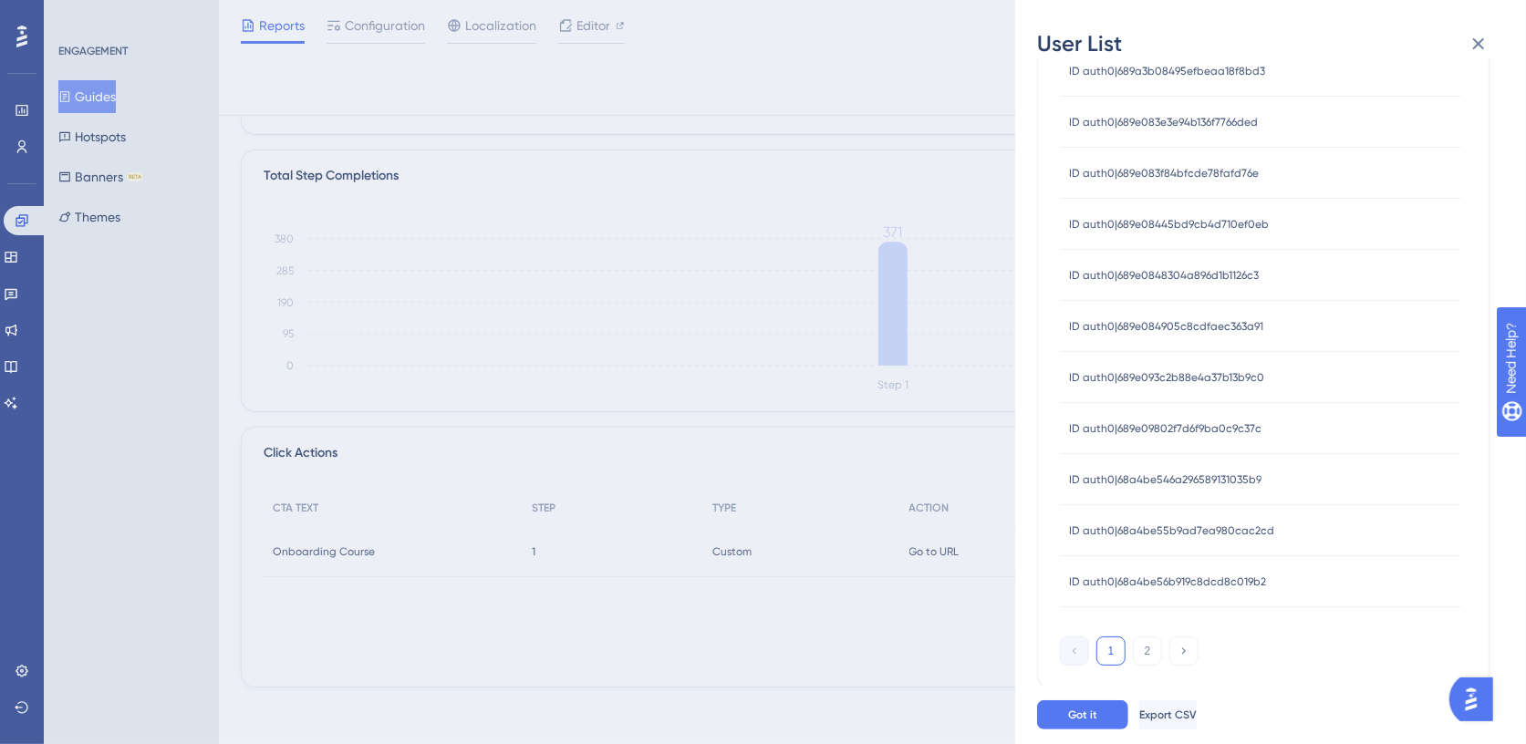
scroll to position [0, 0]
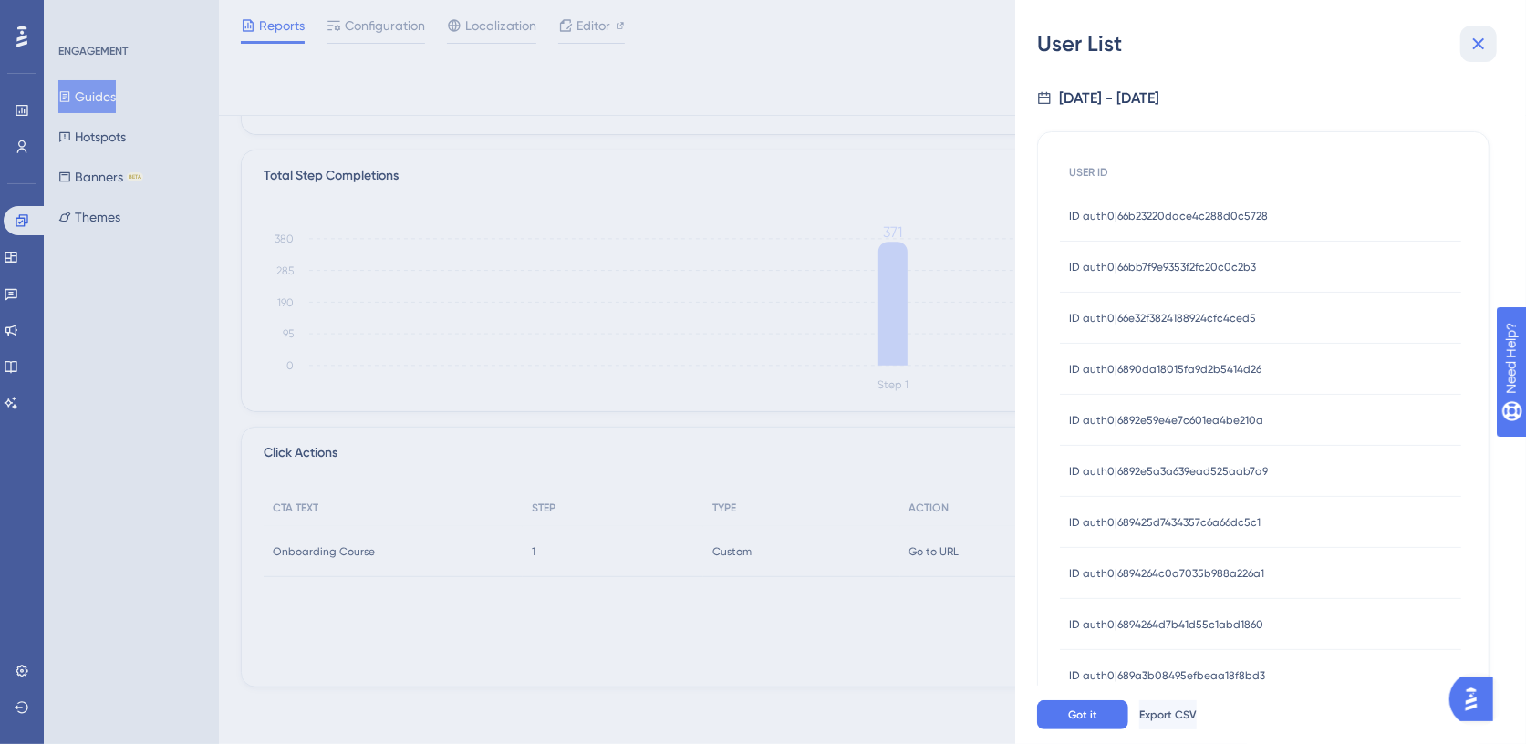
click at [1477, 46] on icon at bounding box center [1478, 44] width 22 height 22
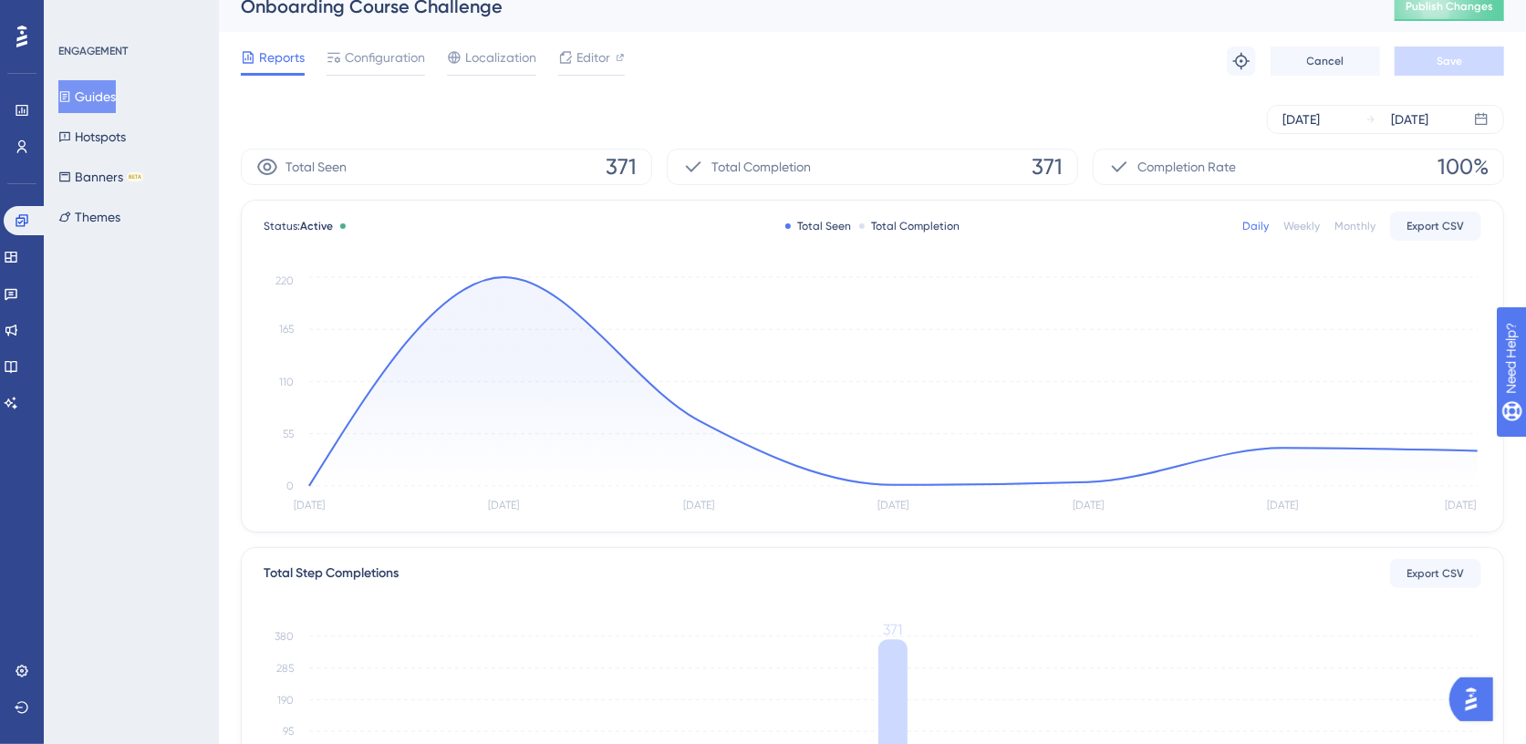
scroll to position [1, 0]
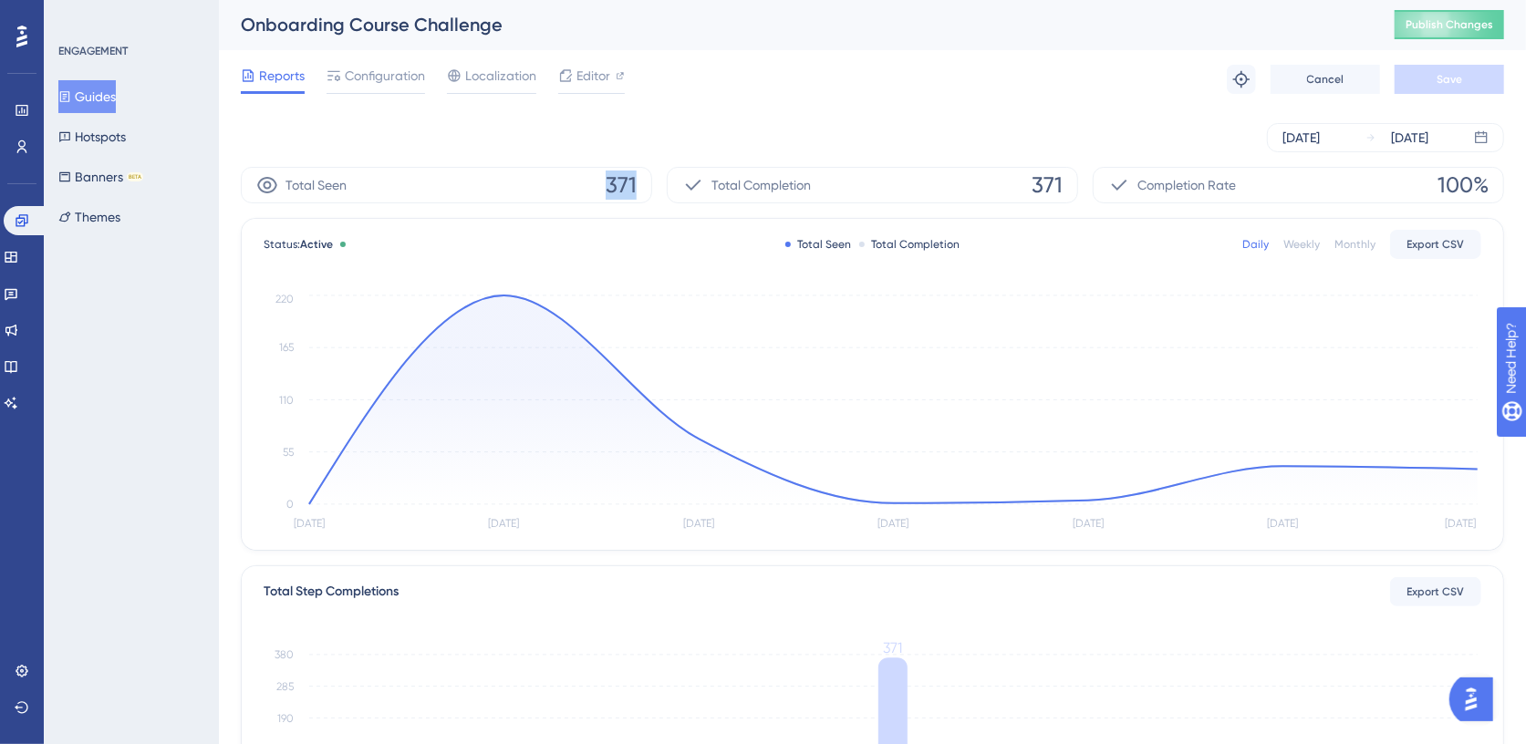
drag, startPoint x: 612, startPoint y: 182, endPoint x: 656, endPoint y: 183, distance: 43.8
click at [656, 183] on div "Total Seen 371 Total Completion 371 Completion Rate 100%" at bounding box center [872, 185] width 1263 height 36
drag, startPoint x: 1014, startPoint y: 183, endPoint x: 1083, endPoint y: 187, distance: 69.4
click at [1083, 187] on div "Total Seen 371 Total Completion 371 Completion Rate 100%" at bounding box center [872, 185] width 1263 height 36
click at [949, 503] on icon at bounding box center [893, 399] width 1168 height 209
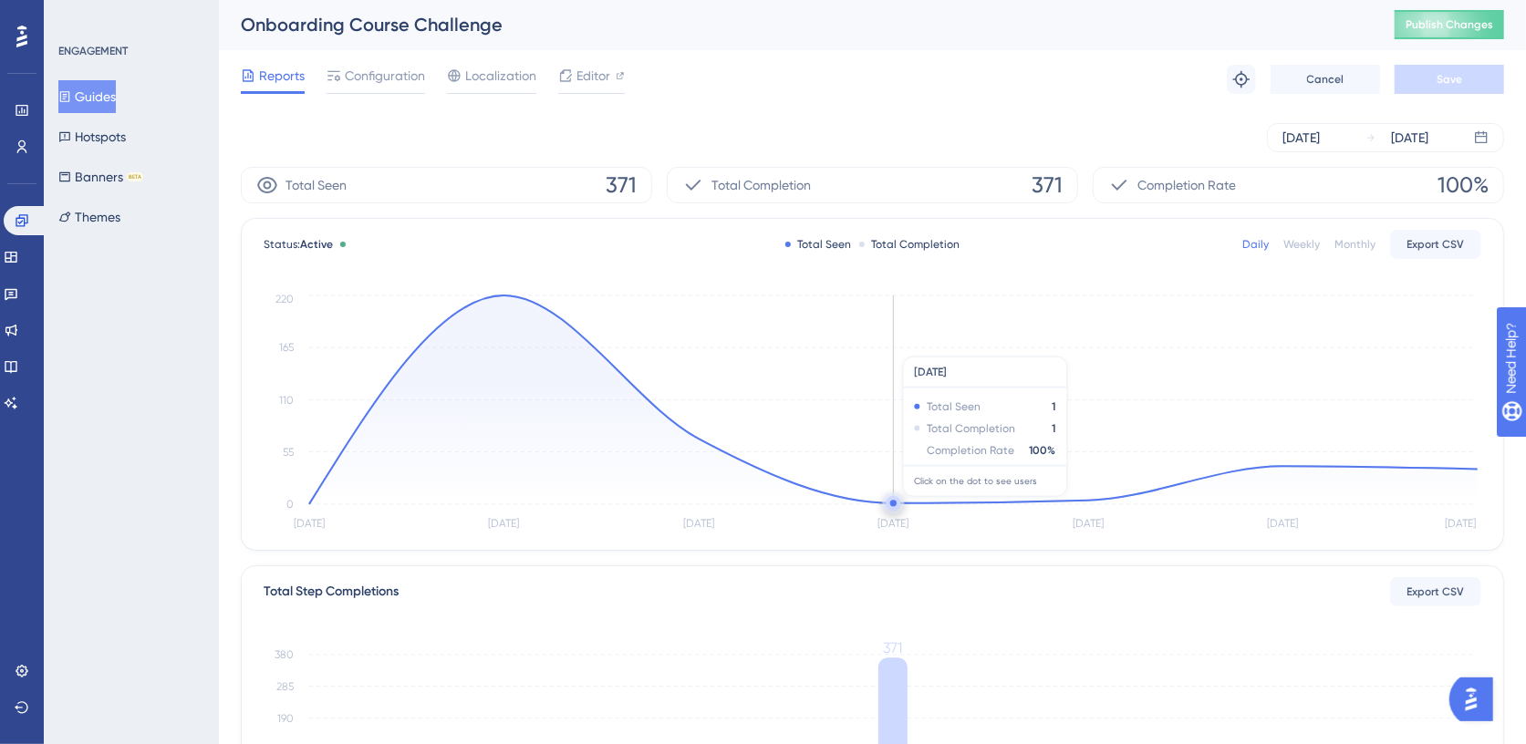
click at [890, 503] on circle at bounding box center [893, 503] width 6 height 6
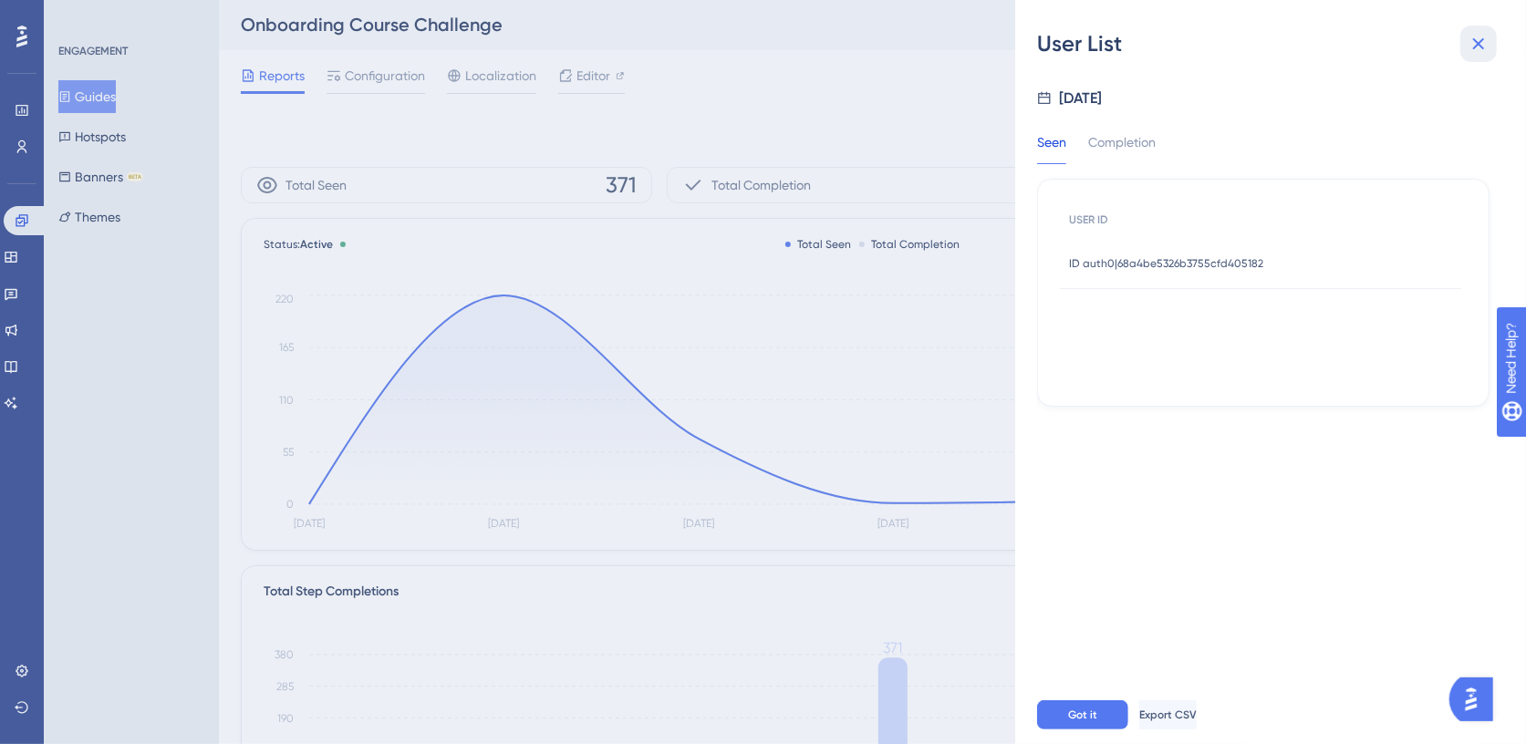
click at [1477, 45] on icon at bounding box center [1479, 44] width 12 height 12
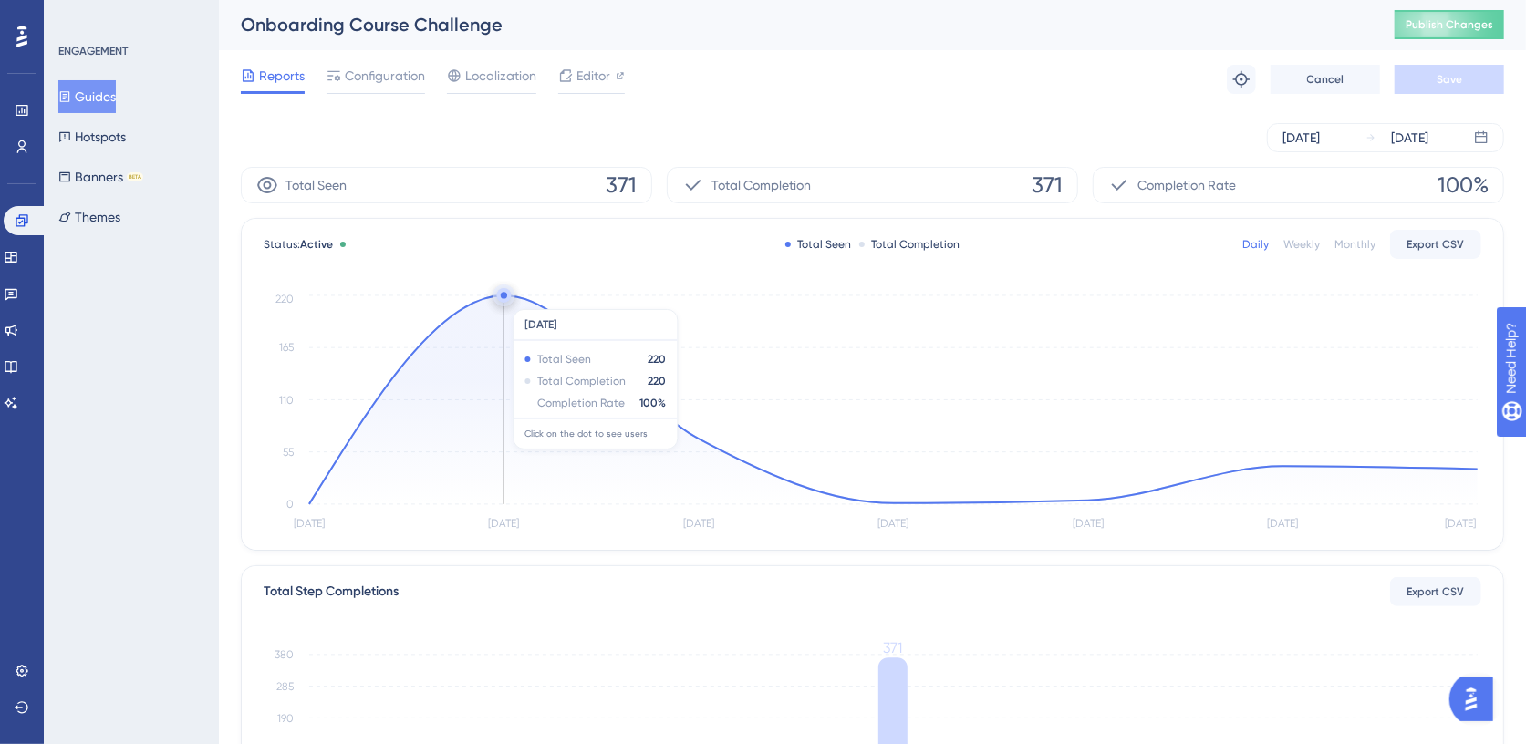
click at [507, 296] on circle at bounding box center [504, 295] width 15 height 15
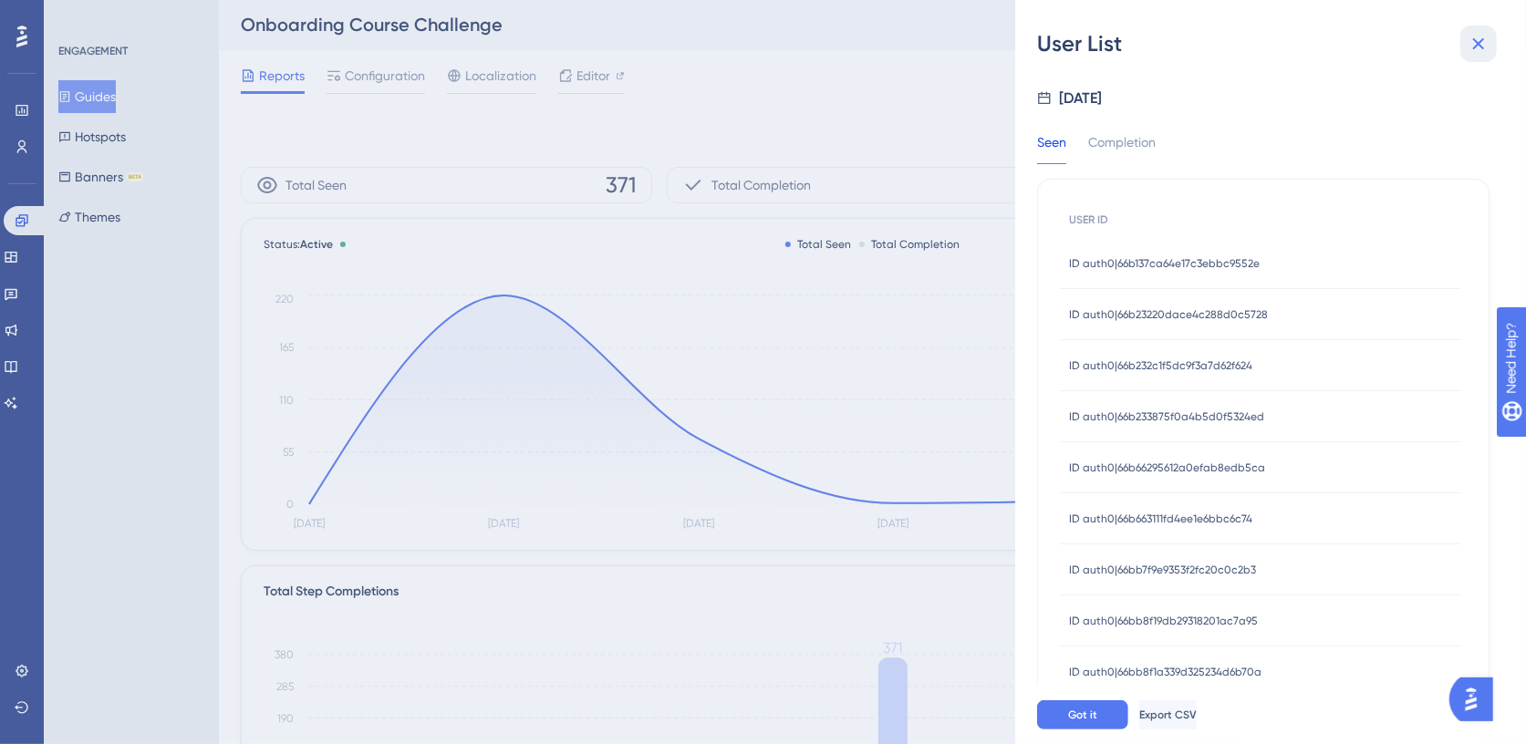
click at [1477, 46] on icon at bounding box center [1478, 44] width 22 height 22
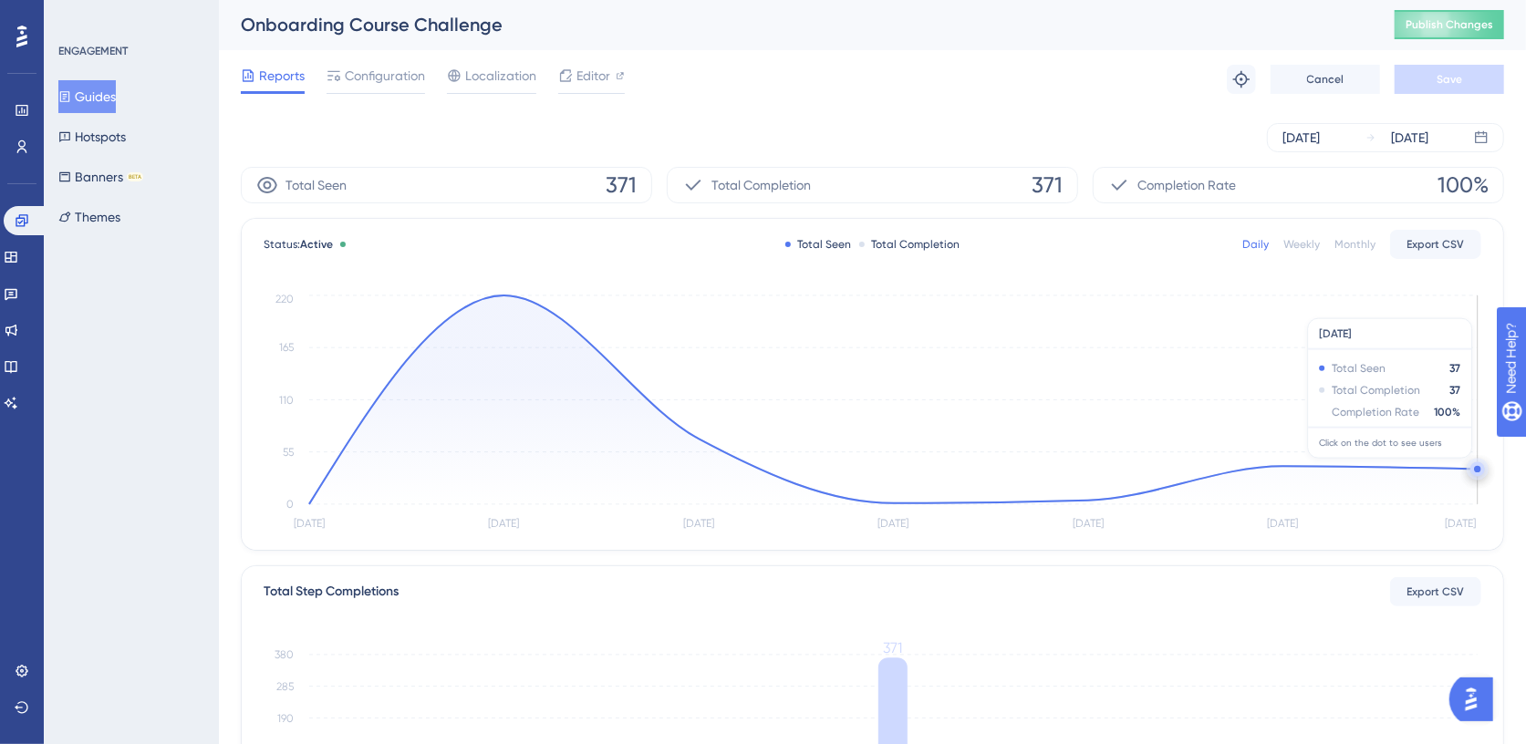
click at [1392, 464] on icon "[DATE] [DATE] Oct [DATE] Oct [DATE] Oct 14 0 55 110 165 220" at bounding box center [873, 413] width 1218 height 245
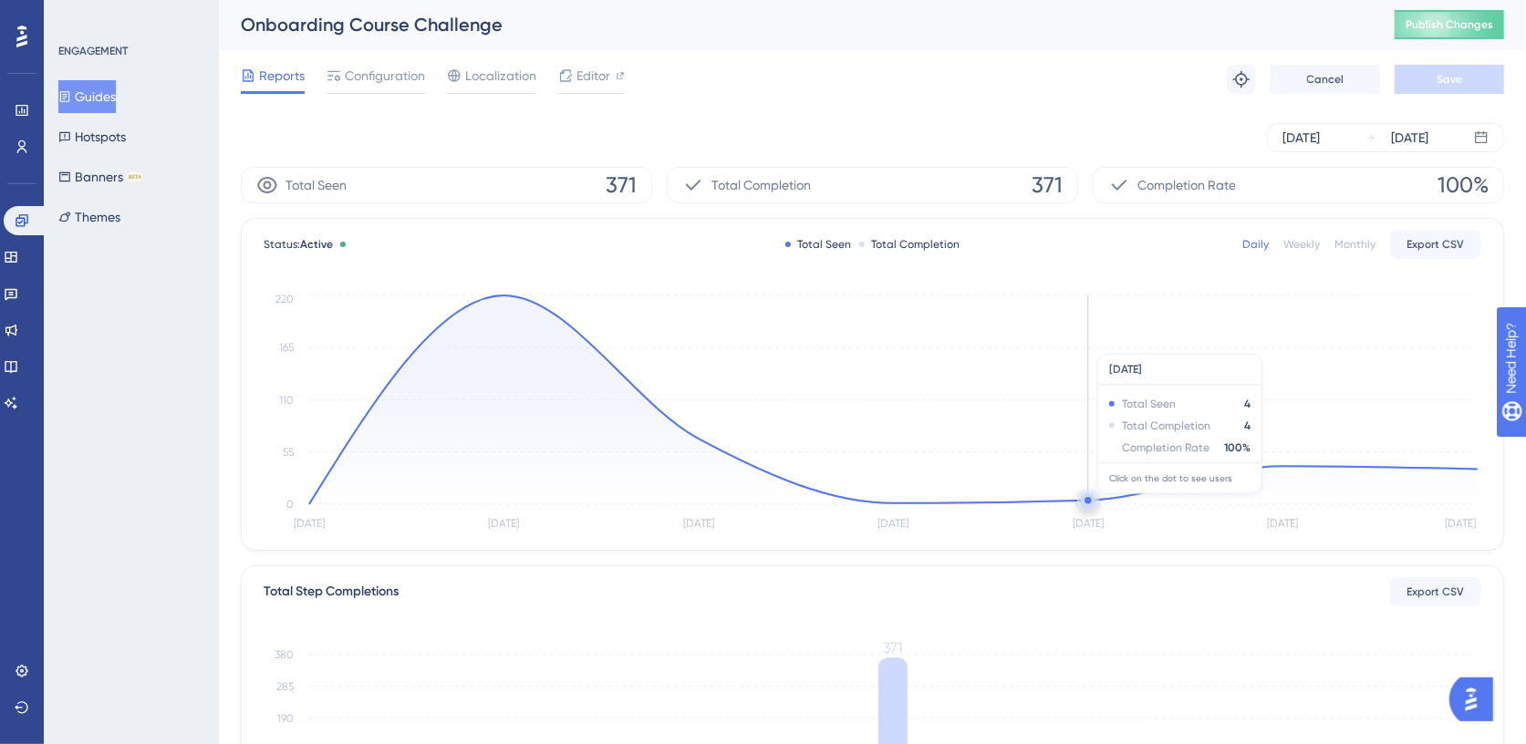
click at [1088, 501] on circle at bounding box center [1087, 500] width 6 height 6
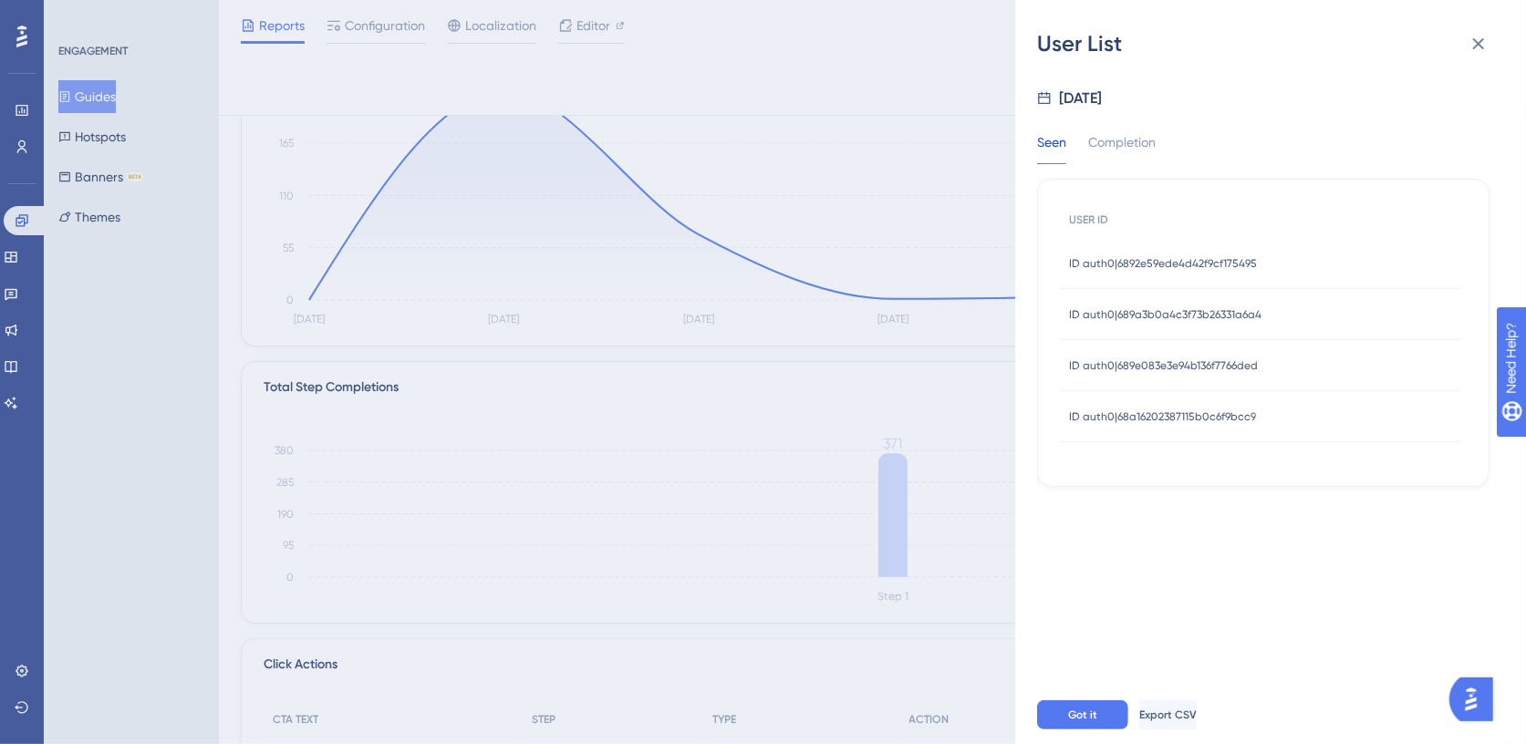
scroll to position [194, 0]
click at [1151, 138] on div "Completion" at bounding box center [1121, 147] width 67 height 33
click at [1042, 139] on div "Seen" at bounding box center [1051, 147] width 29 height 33
click at [1479, 53] on icon at bounding box center [1478, 44] width 22 height 22
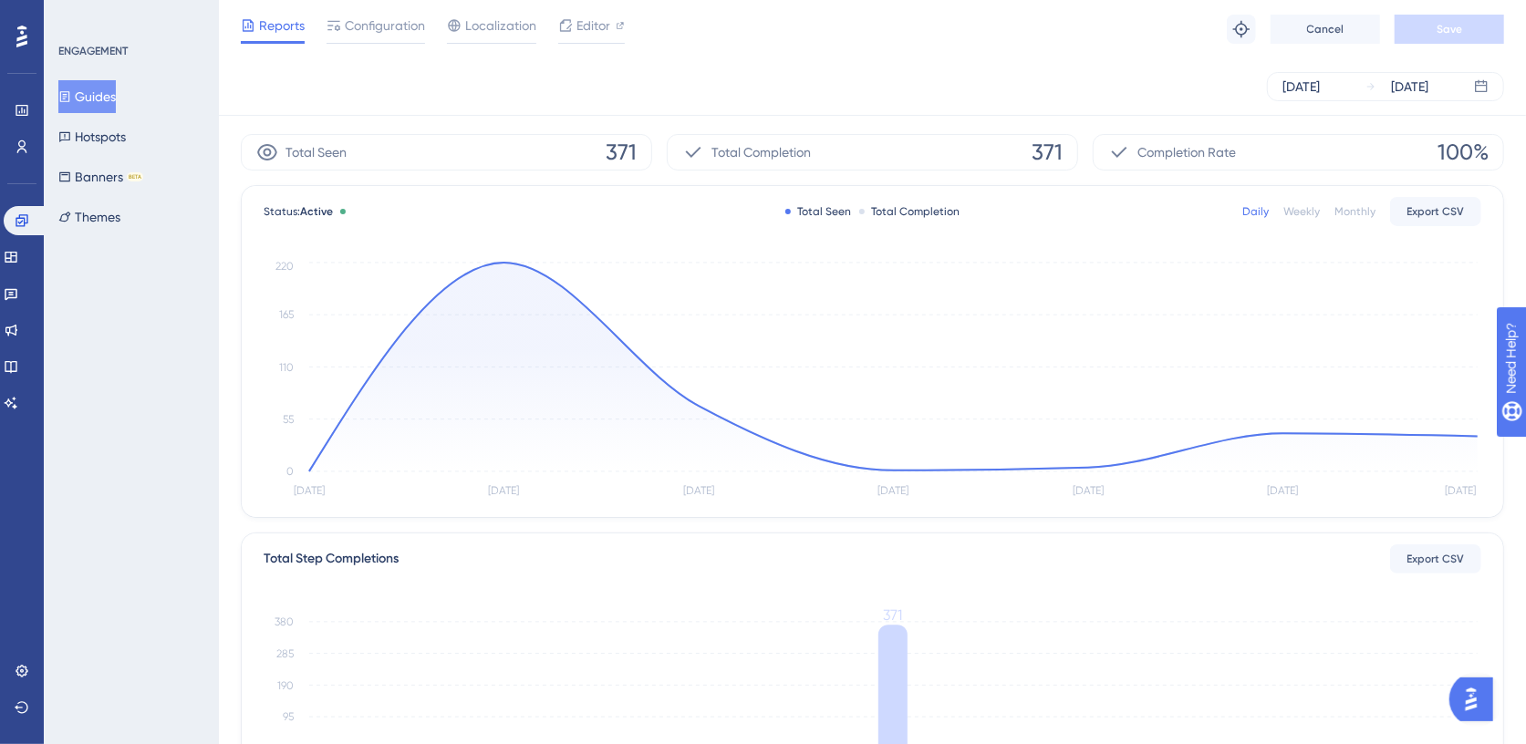
scroll to position [0, 0]
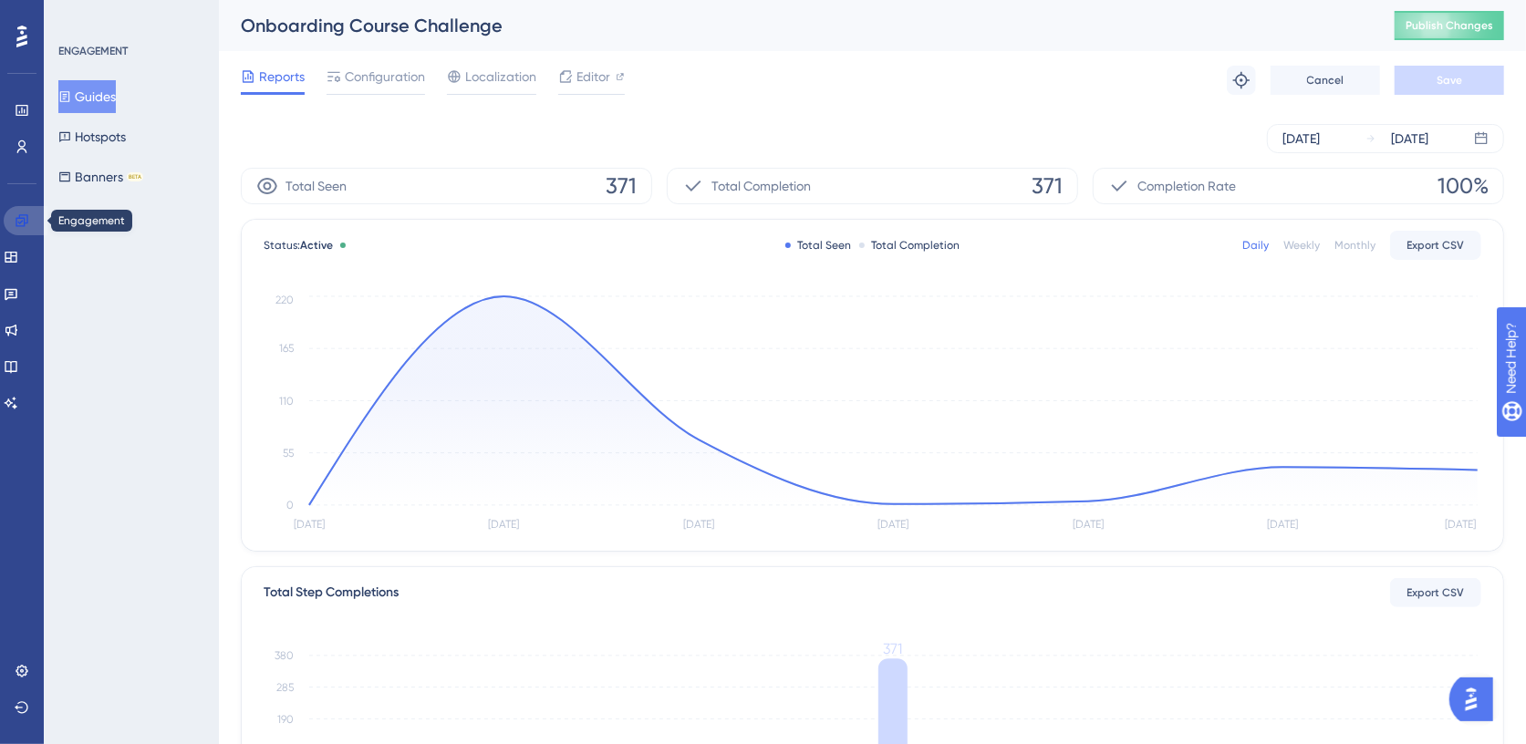
click at [26, 219] on icon at bounding box center [22, 220] width 15 height 15
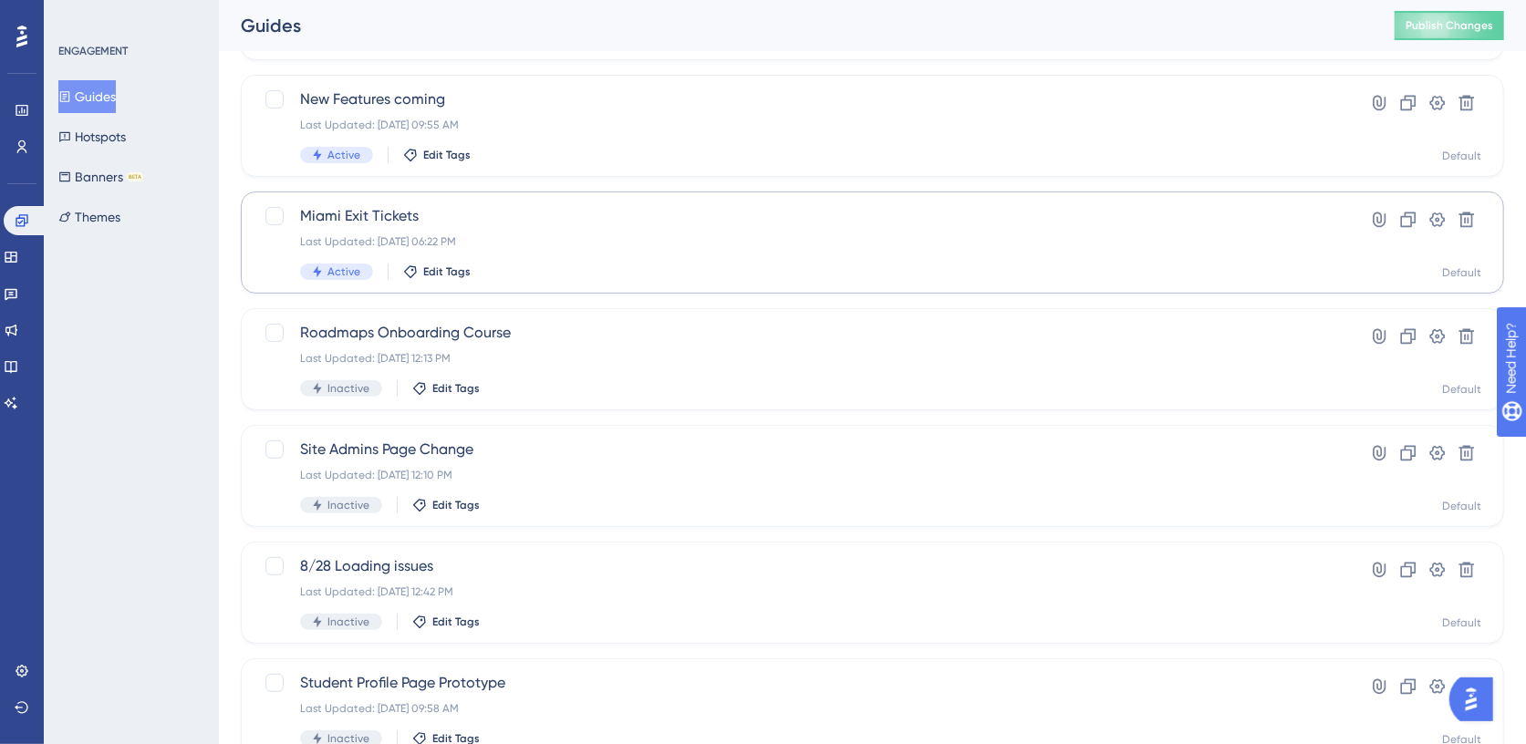
scroll to position [216, 0]
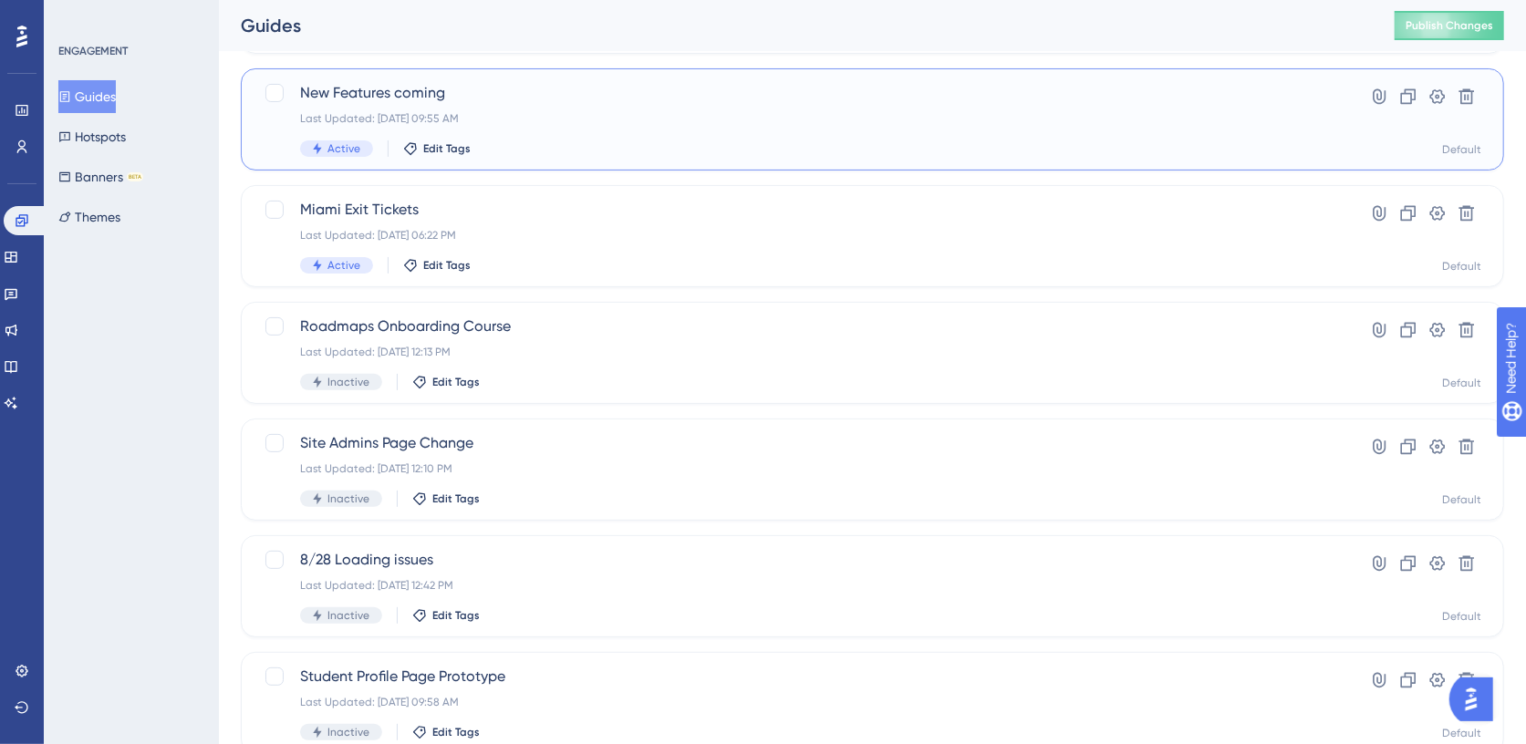
click at [594, 119] on div "Last Updated: [DATE] 09:55 AM" at bounding box center [799, 118] width 999 height 15
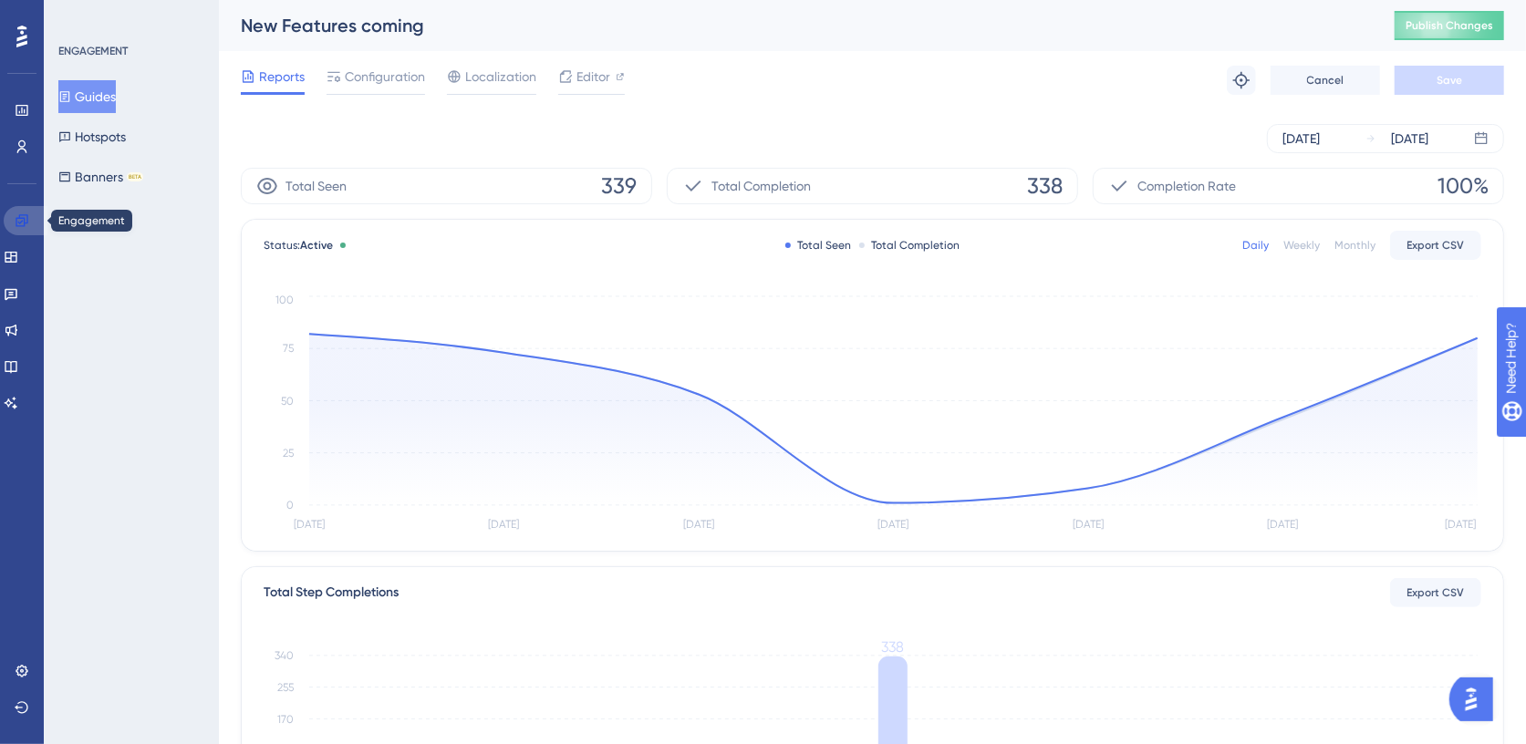
click at [16, 222] on icon at bounding box center [22, 220] width 12 height 12
